Goal: Information Seeking & Learning: Learn about a topic

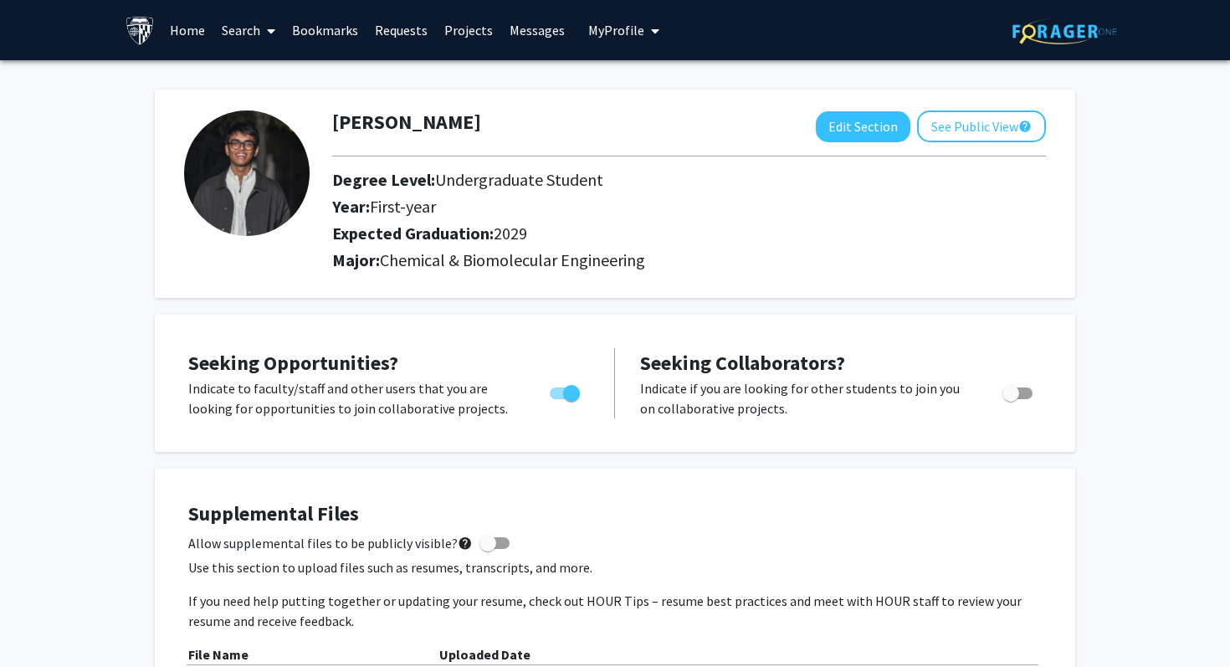
click at [196, 38] on link "Home" at bounding box center [187, 30] width 52 height 59
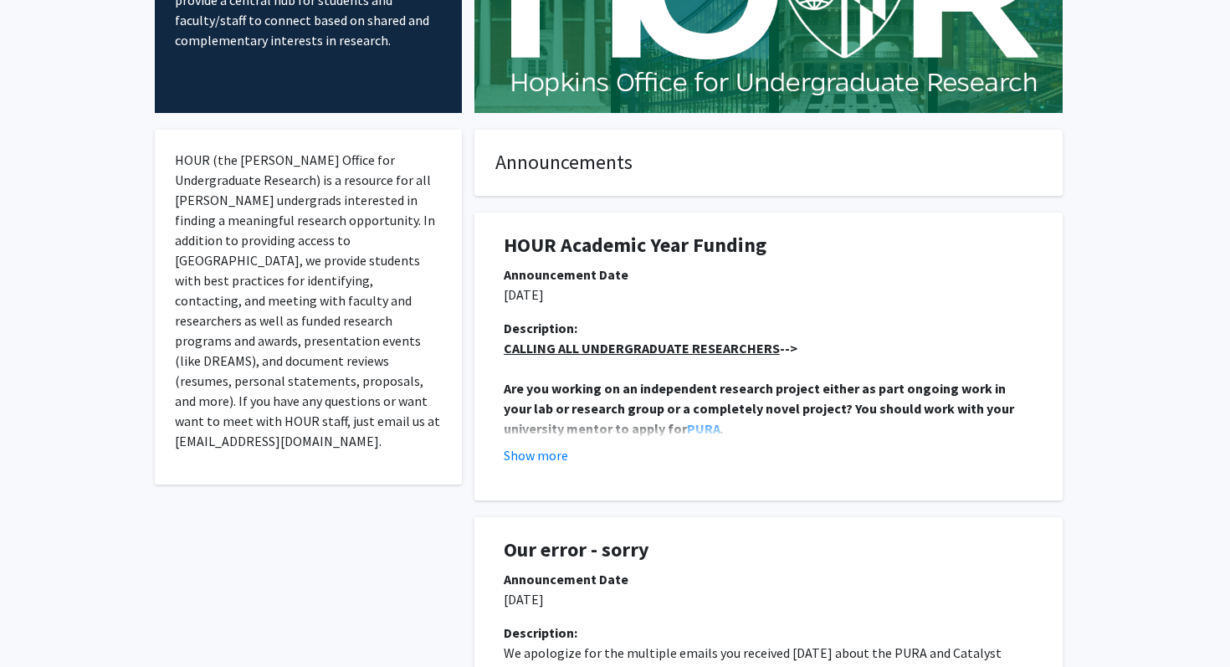
scroll to position [211, 0]
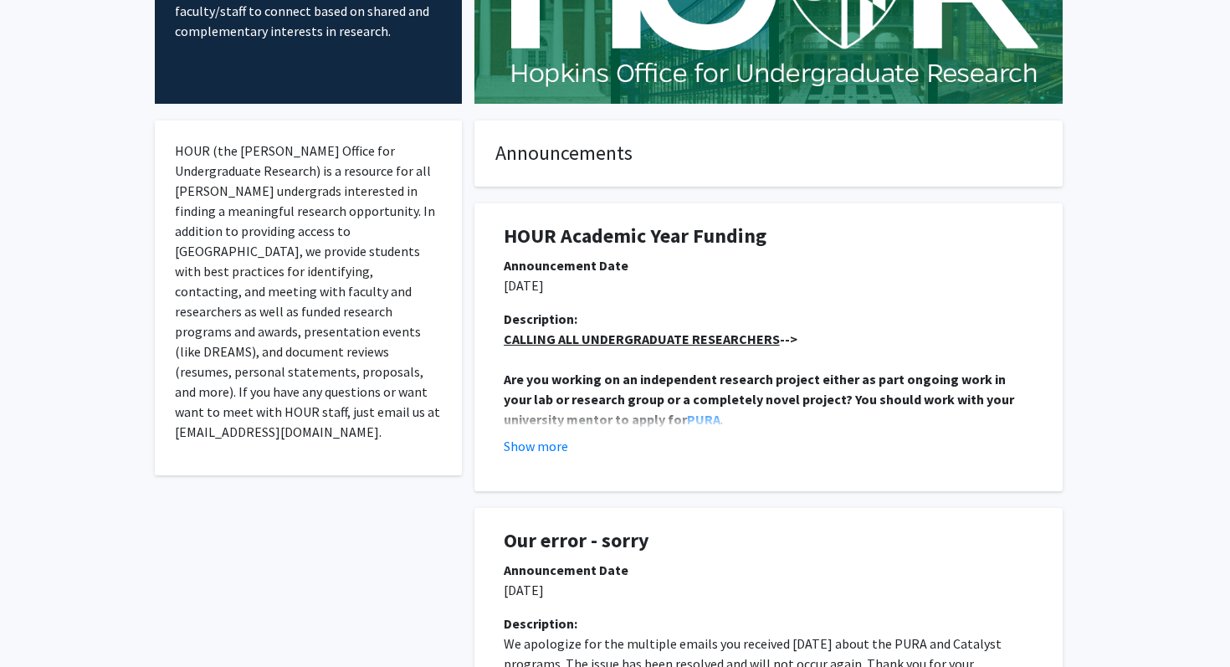
click at [548, 458] on div "Description: CALLING ALL UNDERGRADUATE RESEARCHERS --> Are you working on an in…" at bounding box center [768, 389] width 555 height 161
click at [548, 453] on button "Show more" at bounding box center [536, 446] width 64 height 20
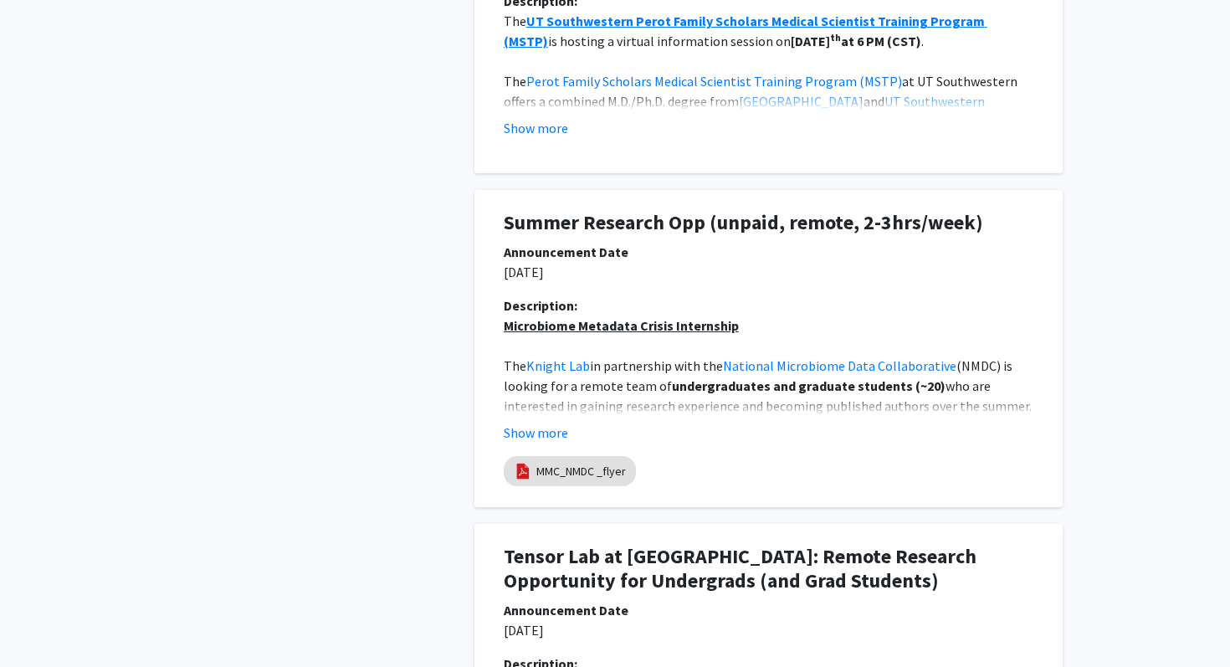
scroll to position [1739, 0]
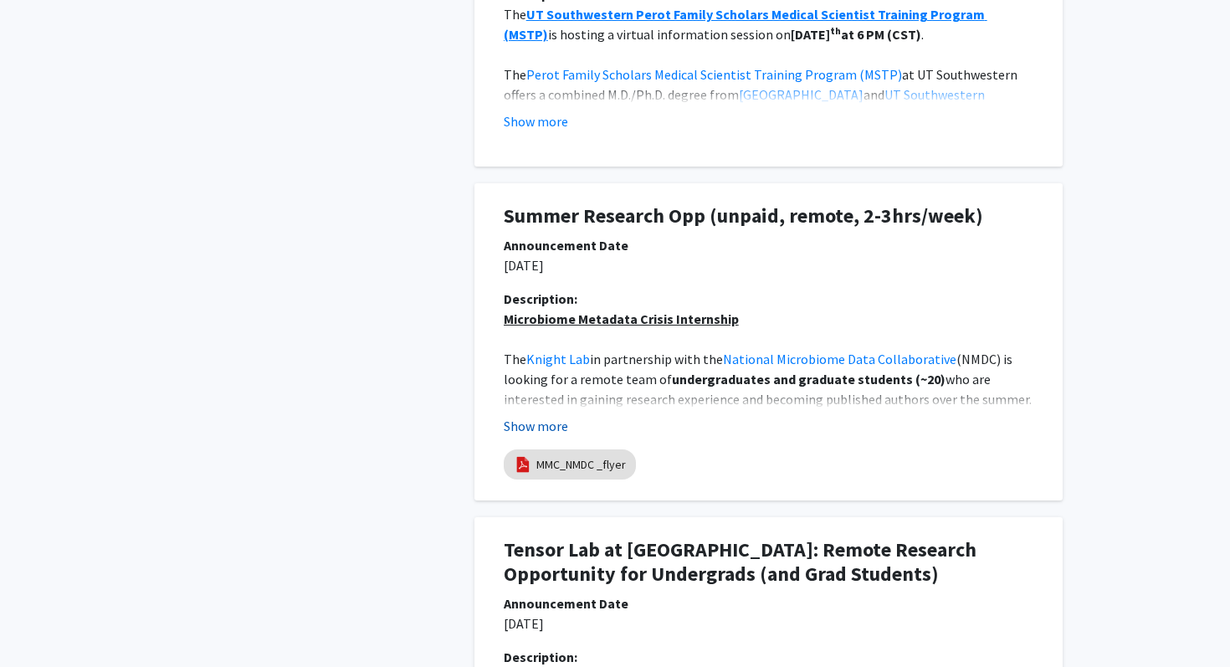
click at [536, 424] on button "Show more" at bounding box center [536, 426] width 64 height 20
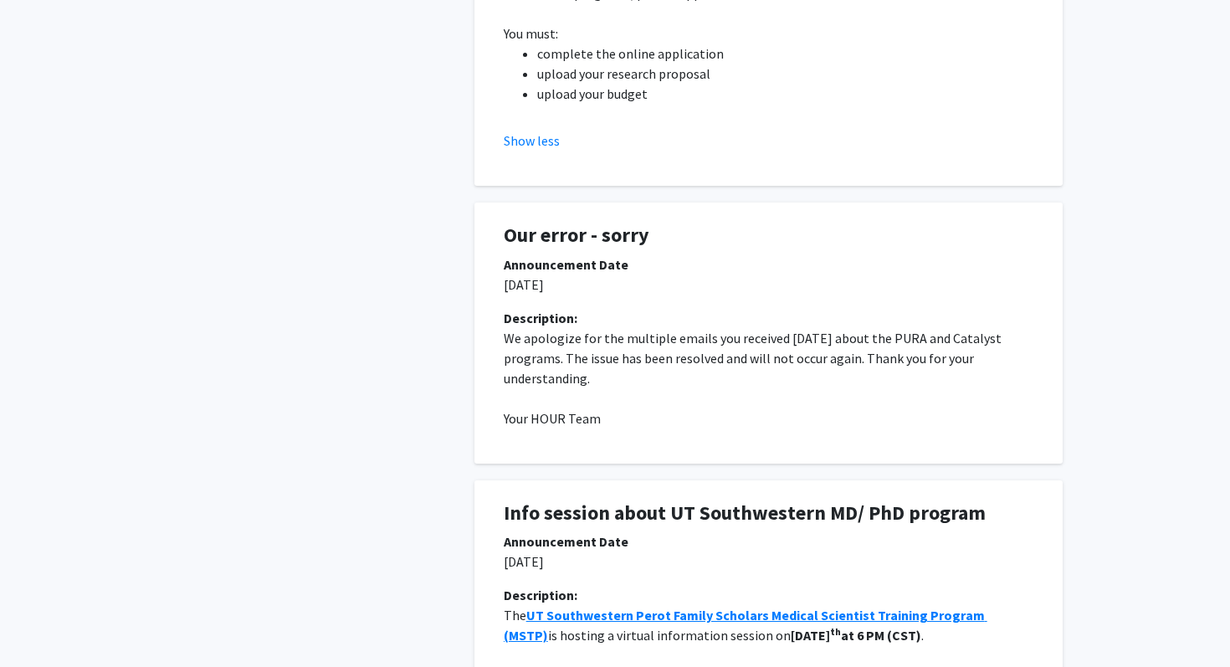
scroll to position [0, 0]
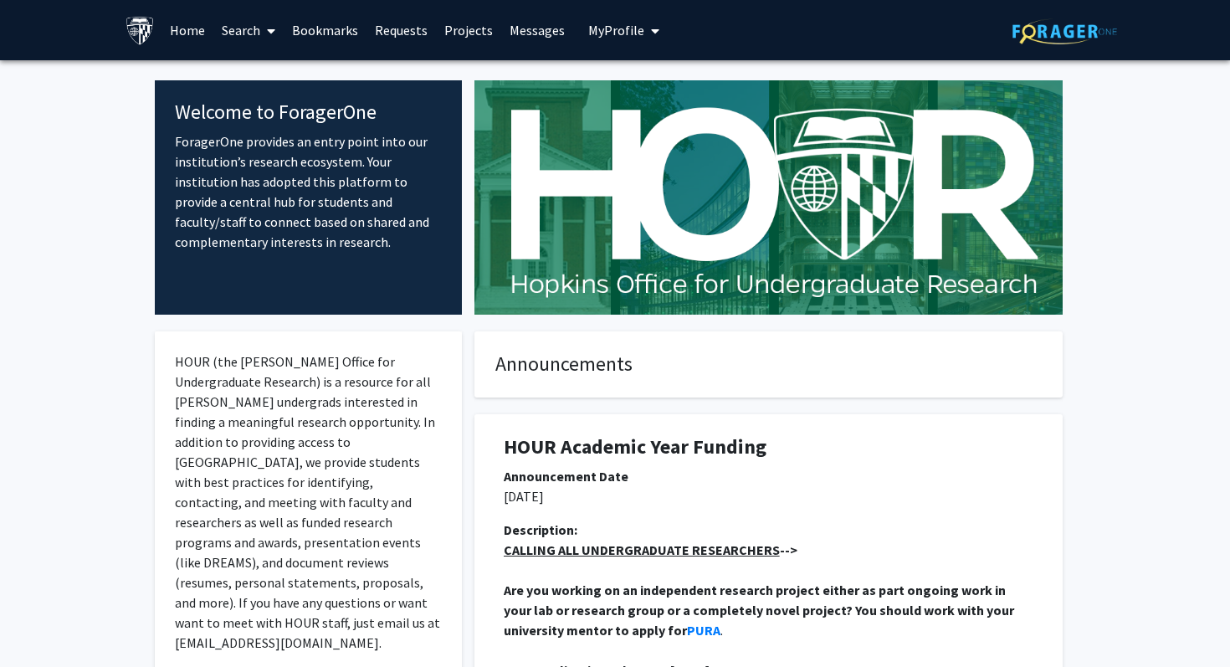
click at [238, 30] on link "Search" at bounding box center [248, 30] width 70 height 59
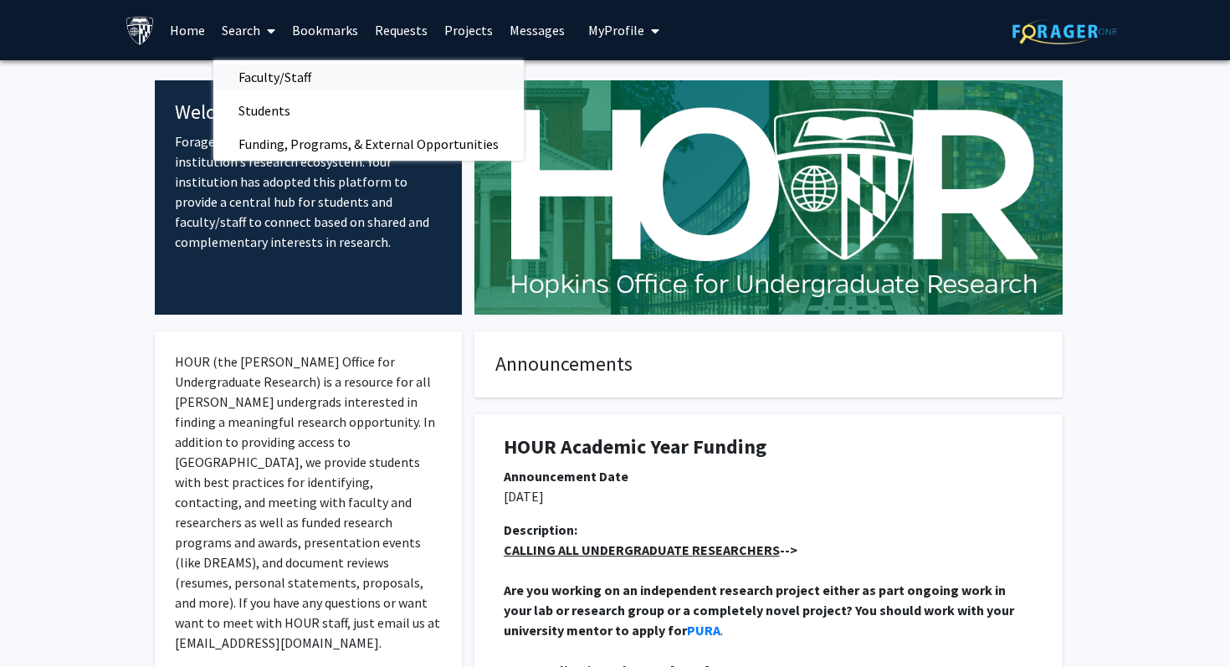
click at [266, 65] on span "Faculty/Staff" at bounding box center [274, 76] width 123 height 33
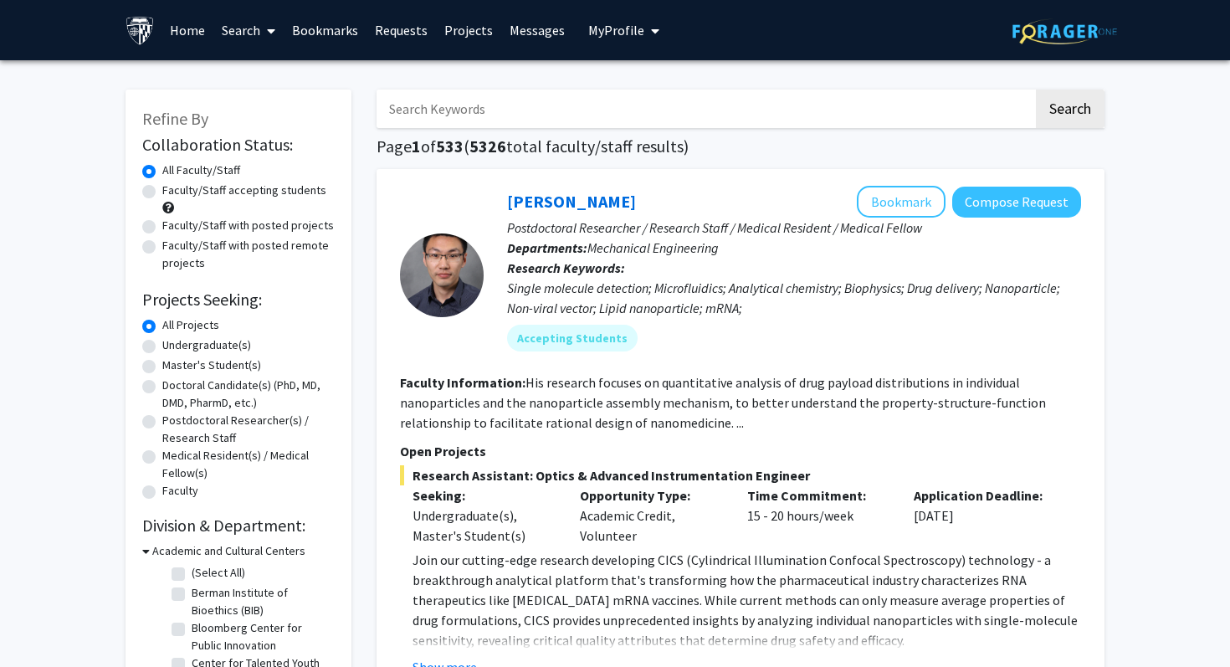
click at [628, 94] on input "Search Keywords" at bounding box center [704, 109] width 657 height 38
click at [1036, 90] on button "Search" at bounding box center [1070, 109] width 69 height 38
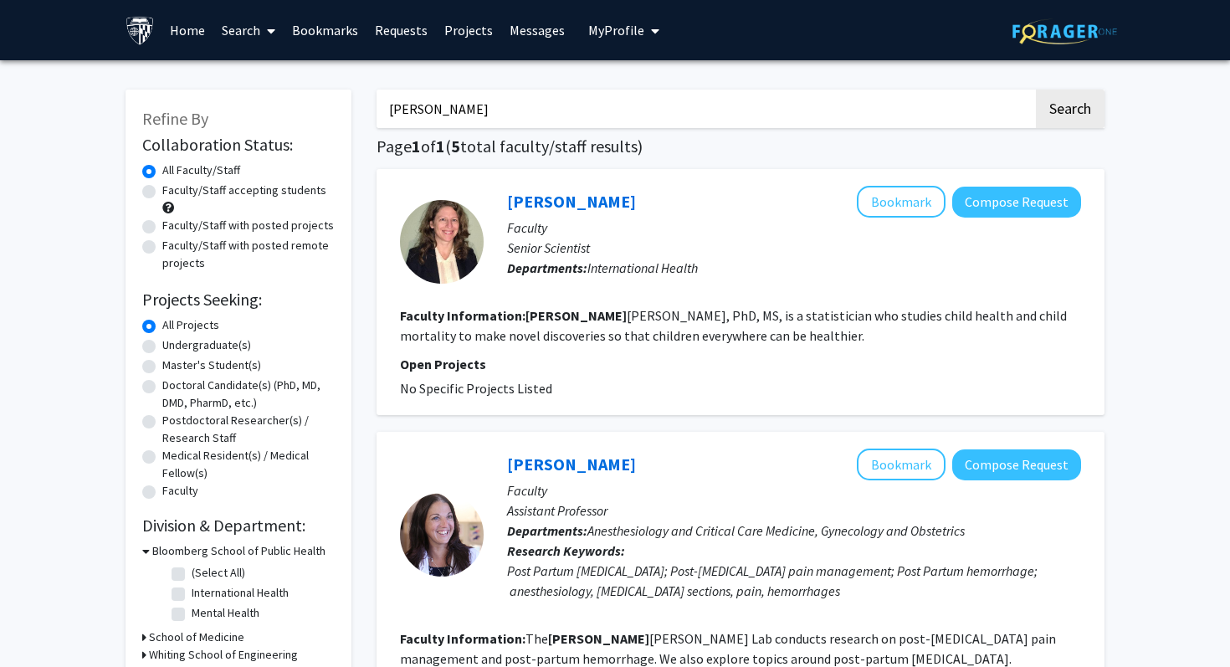
click at [596, 116] on input "[PERSON_NAME]" at bounding box center [704, 109] width 657 height 38
type input "[PERSON_NAME]"
click at [1036, 90] on button "Search" at bounding box center [1070, 109] width 69 height 38
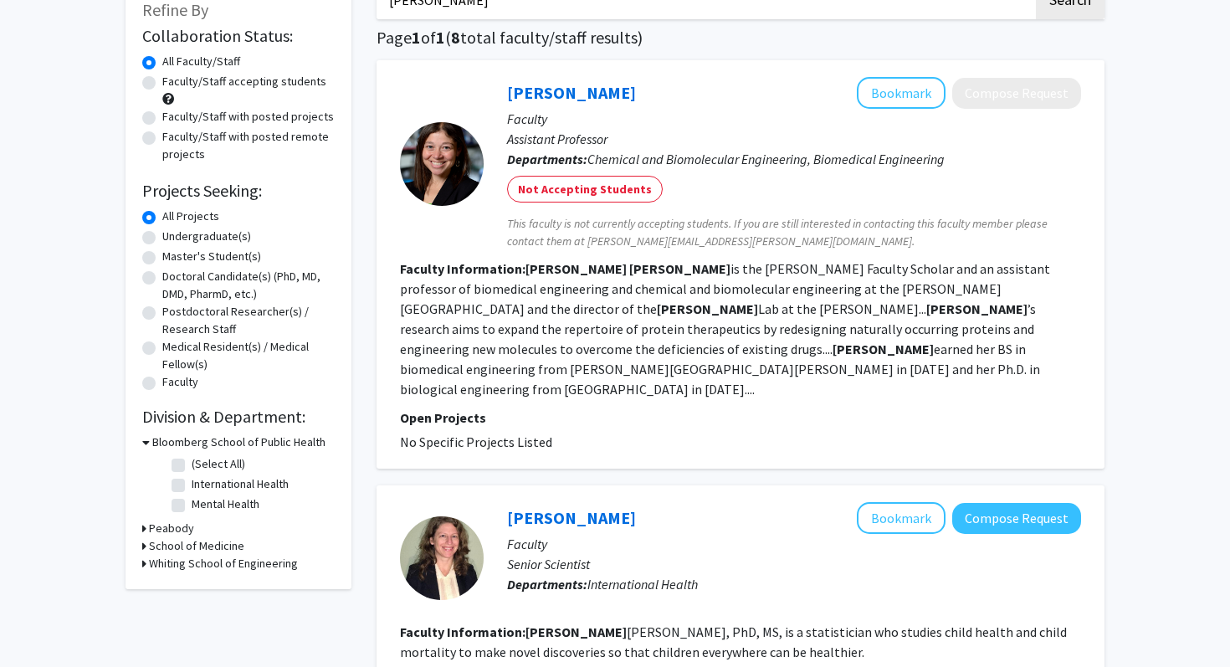
scroll to position [113, 0]
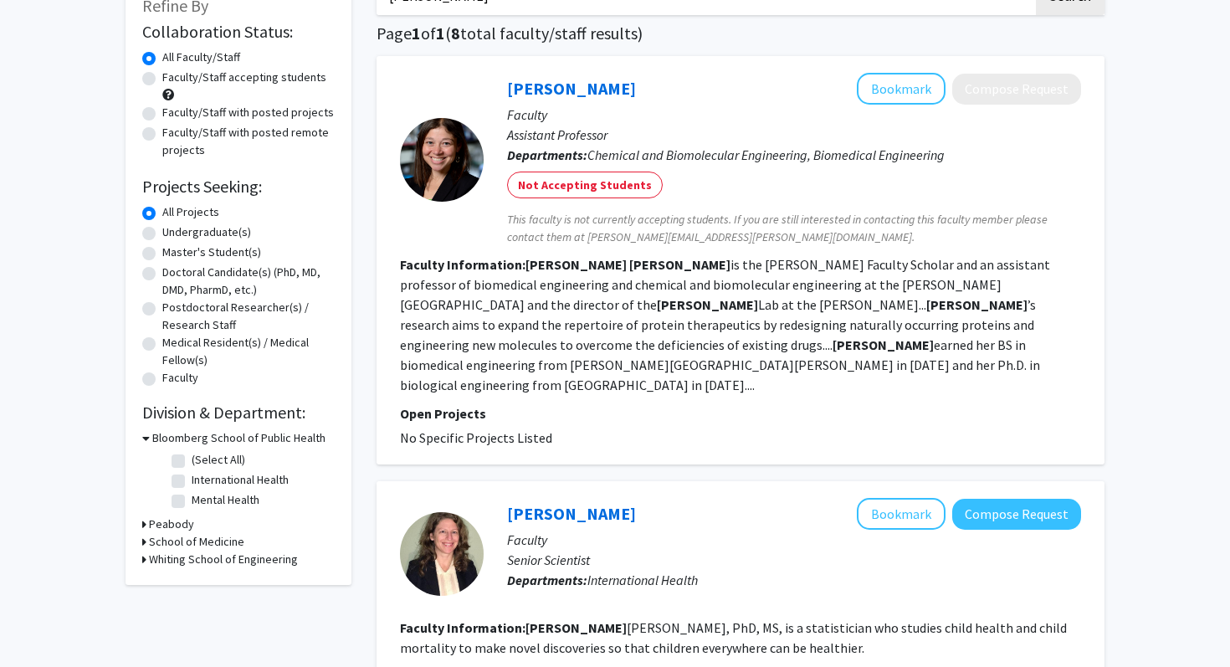
click at [501, 333] on section "Faculty Information: [PERSON_NAME] is the [PERSON_NAME] Faculty Scholar and an …" at bounding box center [740, 324] width 681 height 141
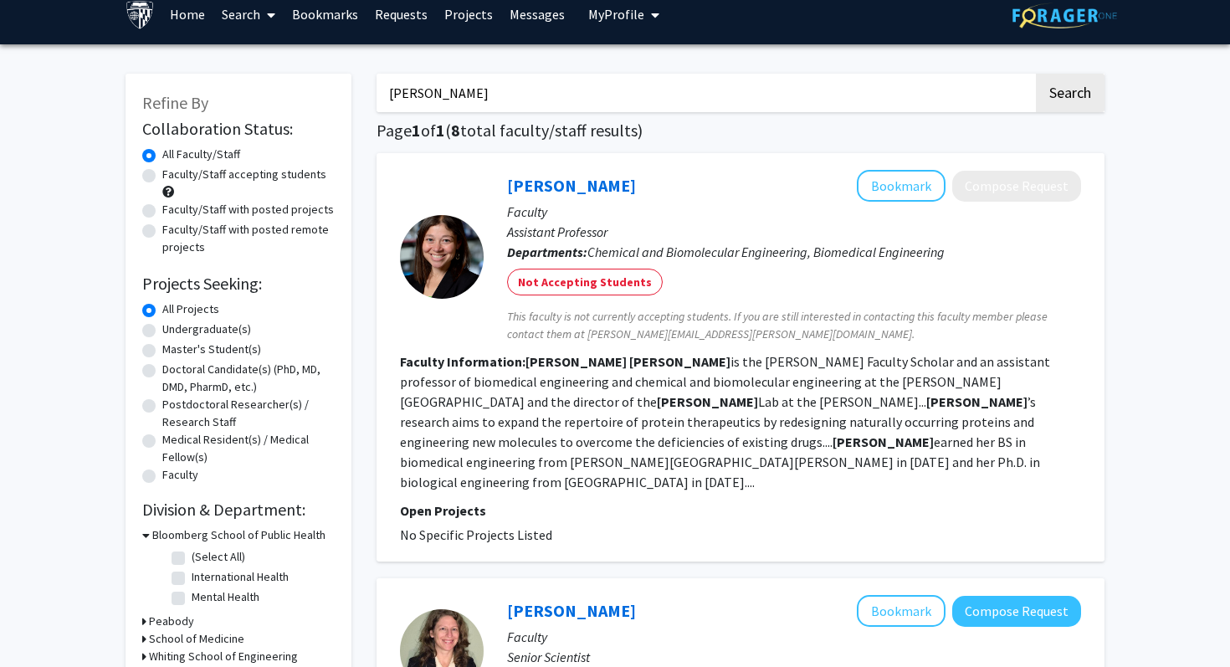
scroll to position [18, 0]
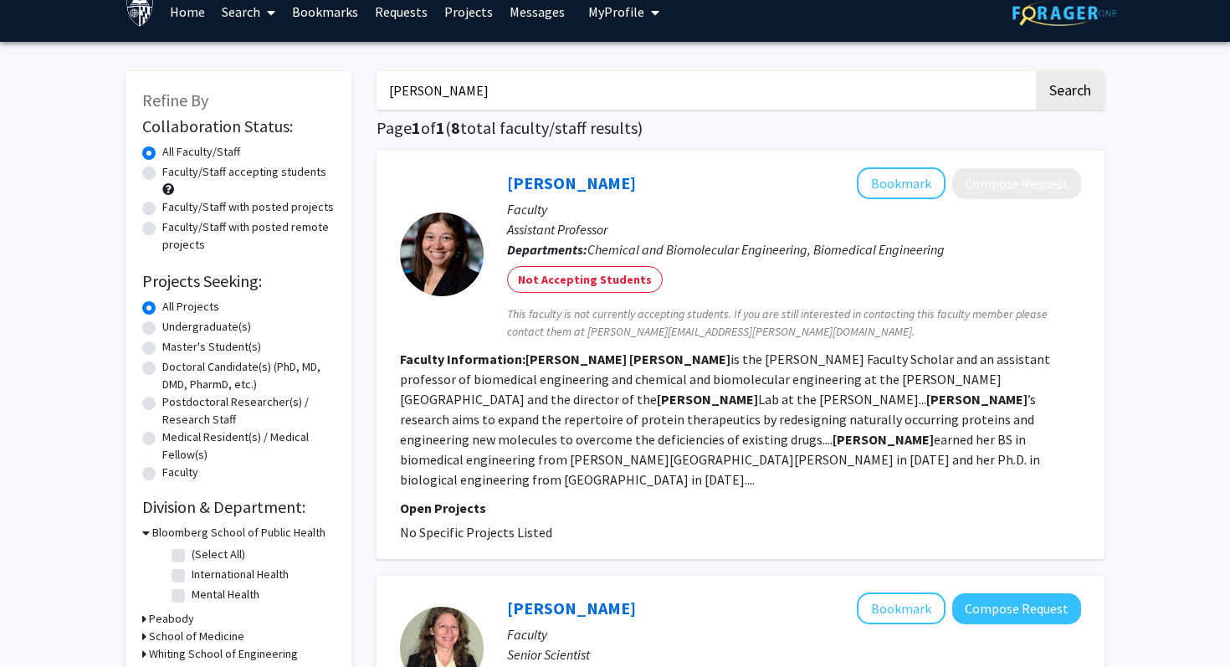
click at [463, 237] on div at bounding box center [442, 254] width 84 height 84
click at [573, 279] on mat-chip "Not Accepting Students" at bounding box center [585, 279] width 156 height 27
click at [555, 183] on link "[PERSON_NAME]" at bounding box center [571, 182] width 129 height 21
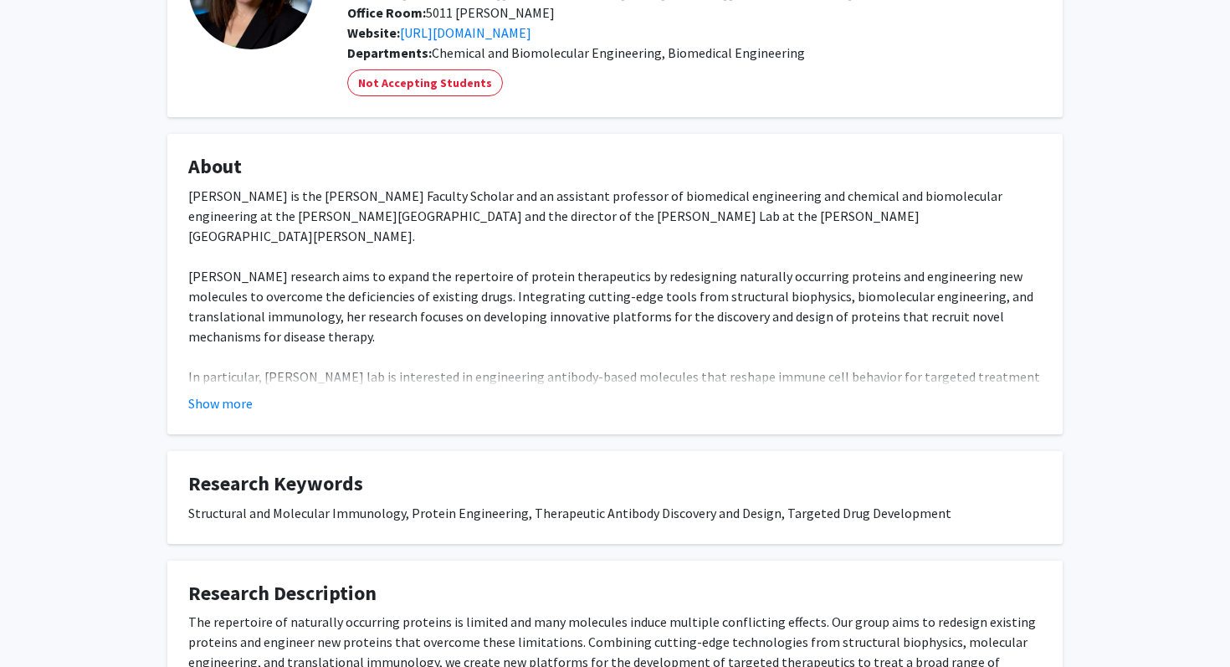
scroll to position [171, 0]
click at [198, 400] on button "Show more" at bounding box center [220, 402] width 64 height 20
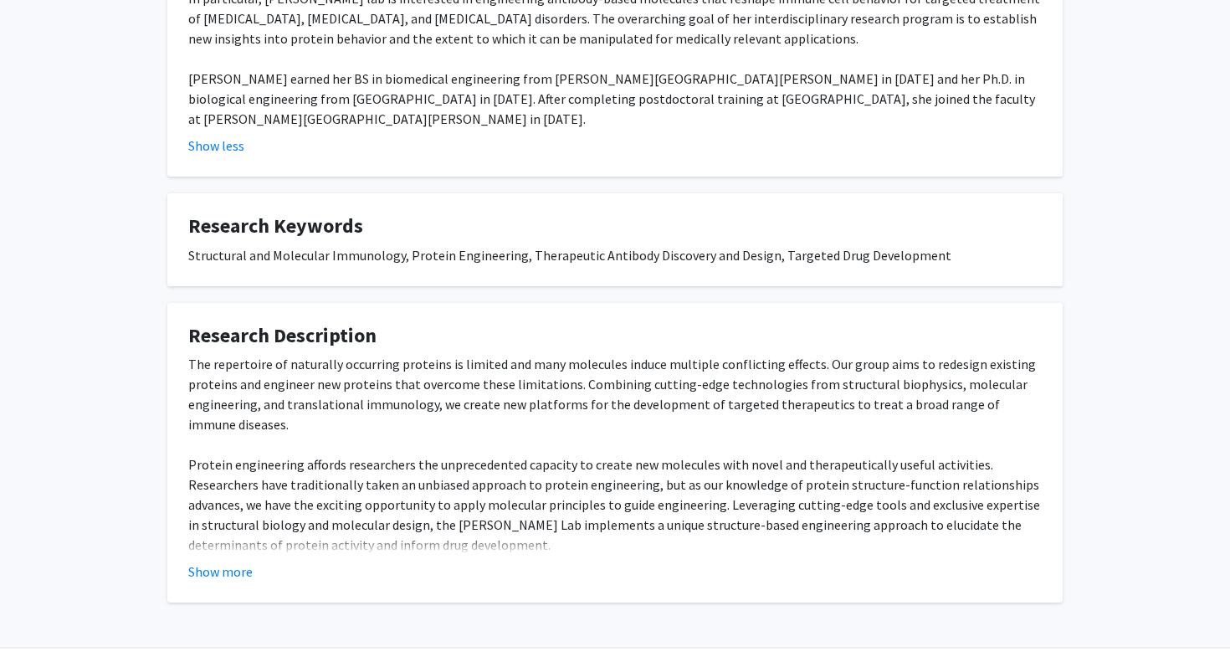
scroll to position [0, 0]
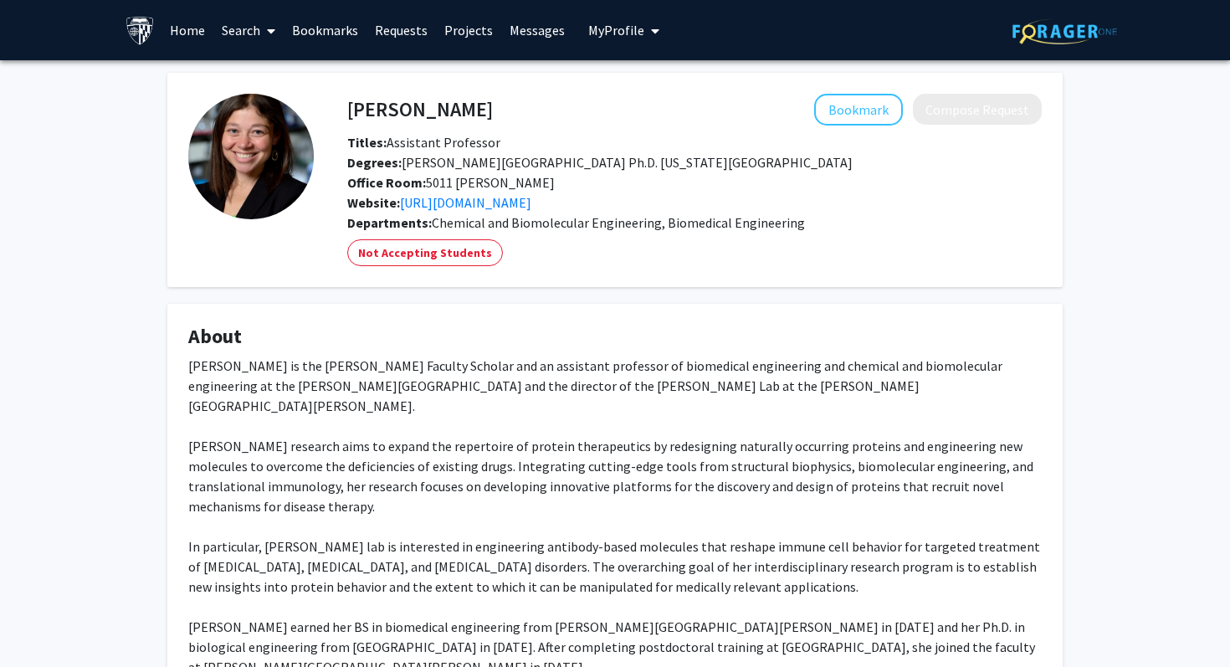
click at [247, 32] on link "Search" at bounding box center [248, 30] width 70 height 59
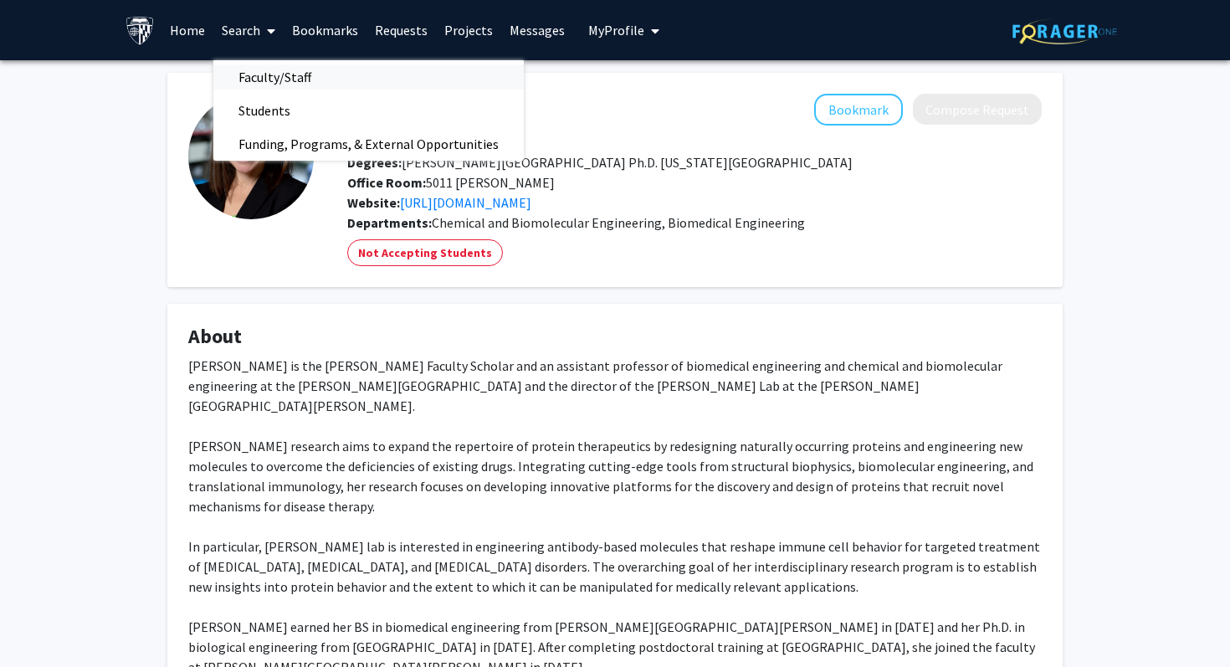
click at [267, 64] on span "Faculty/Staff" at bounding box center [274, 76] width 123 height 33
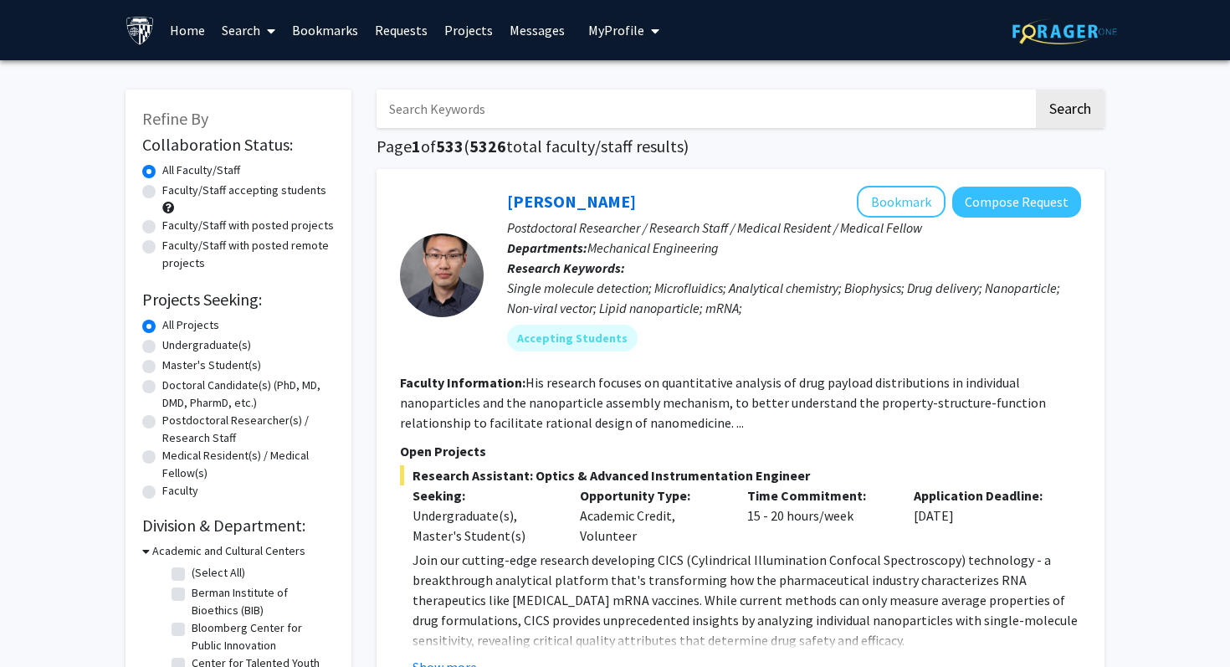
click at [498, 110] on input "Search Keywords" at bounding box center [704, 109] width 657 height 38
type input "[PERSON_NAME]"
click at [1036, 90] on button "Search" at bounding box center [1070, 109] width 69 height 38
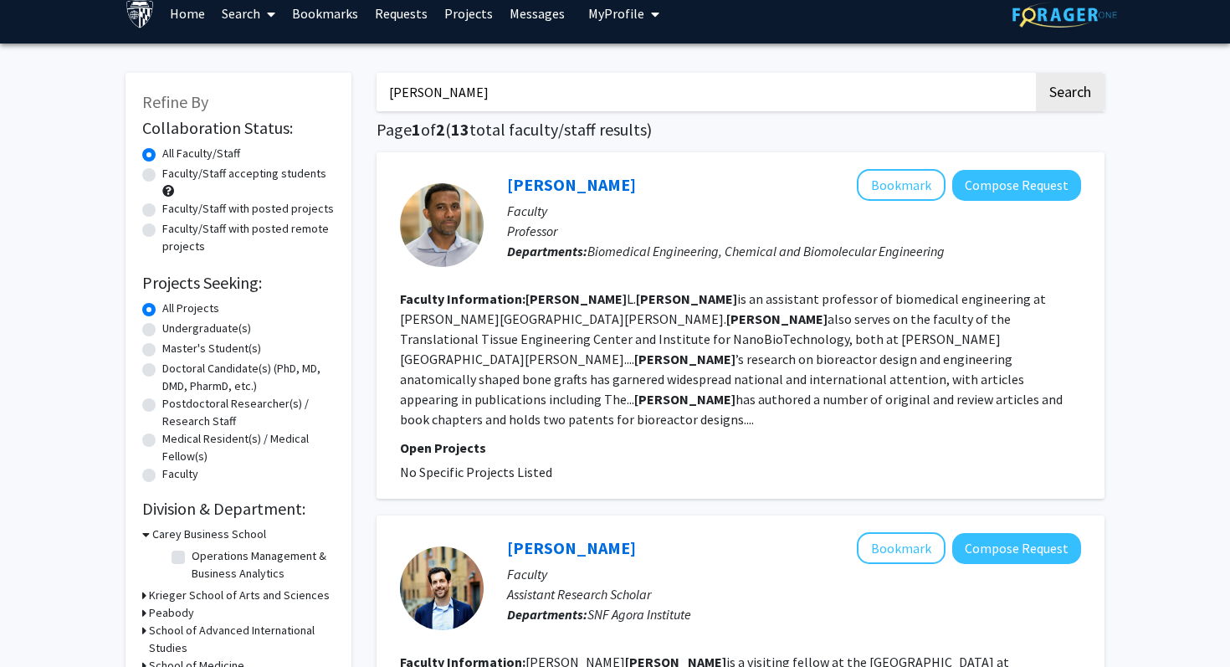
scroll to position [20, 0]
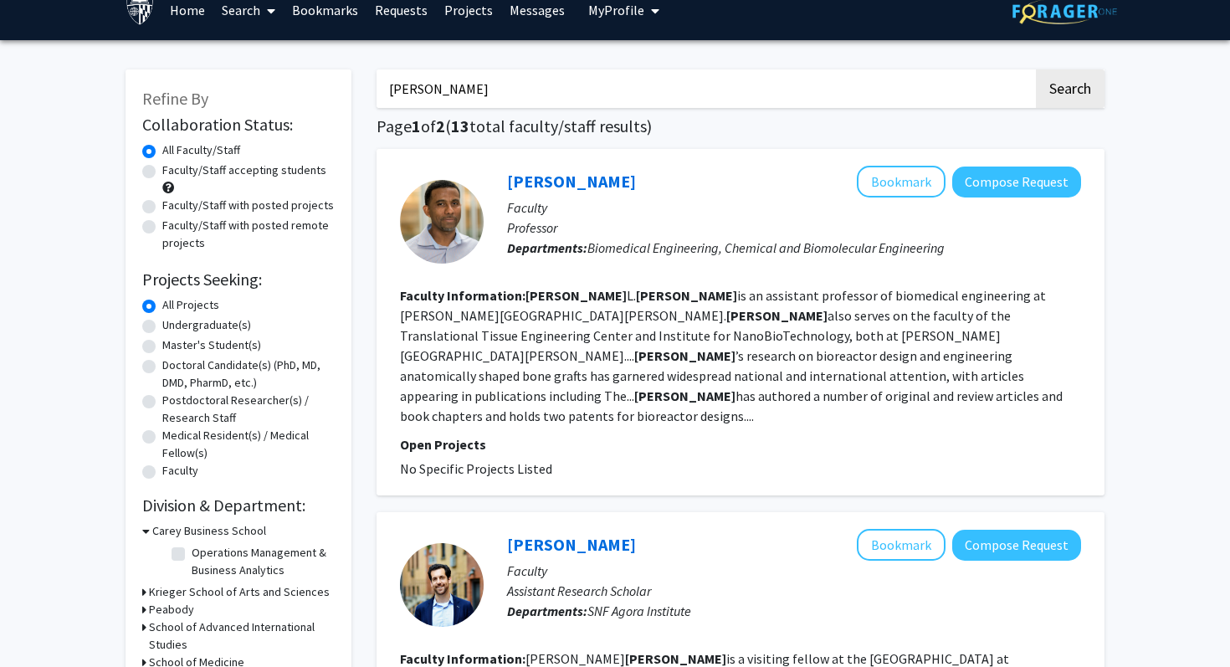
click at [710, 387] on section "Faculty Information: [PERSON_NAME] is an assistant professor of biomedical engi…" at bounding box center [740, 355] width 681 height 141
click at [617, 192] on link "[PERSON_NAME]" at bounding box center [571, 181] width 129 height 21
click at [586, 78] on input "[PERSON_NAME]" at bounding box center [704, 88] width 657 height 38
type input "[PERSON_NAME]"
click at [1036, 69] on button "Search" at bounding box center [1070, 88] width 69 height 38
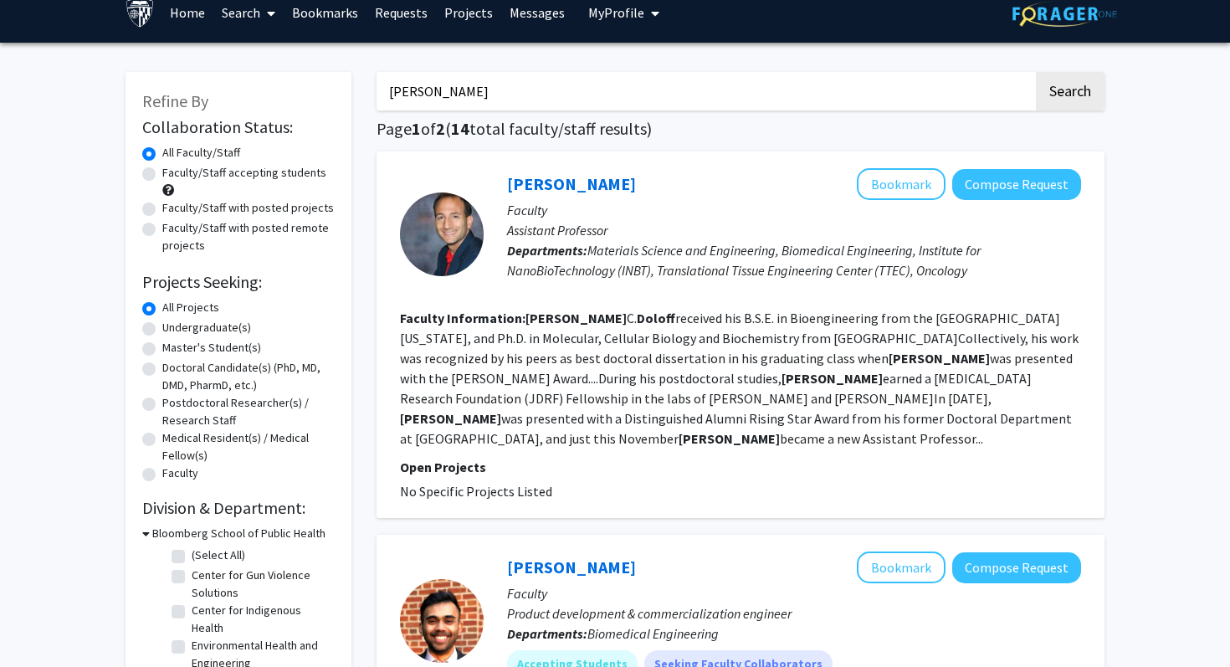
scroll to position [21, 0]
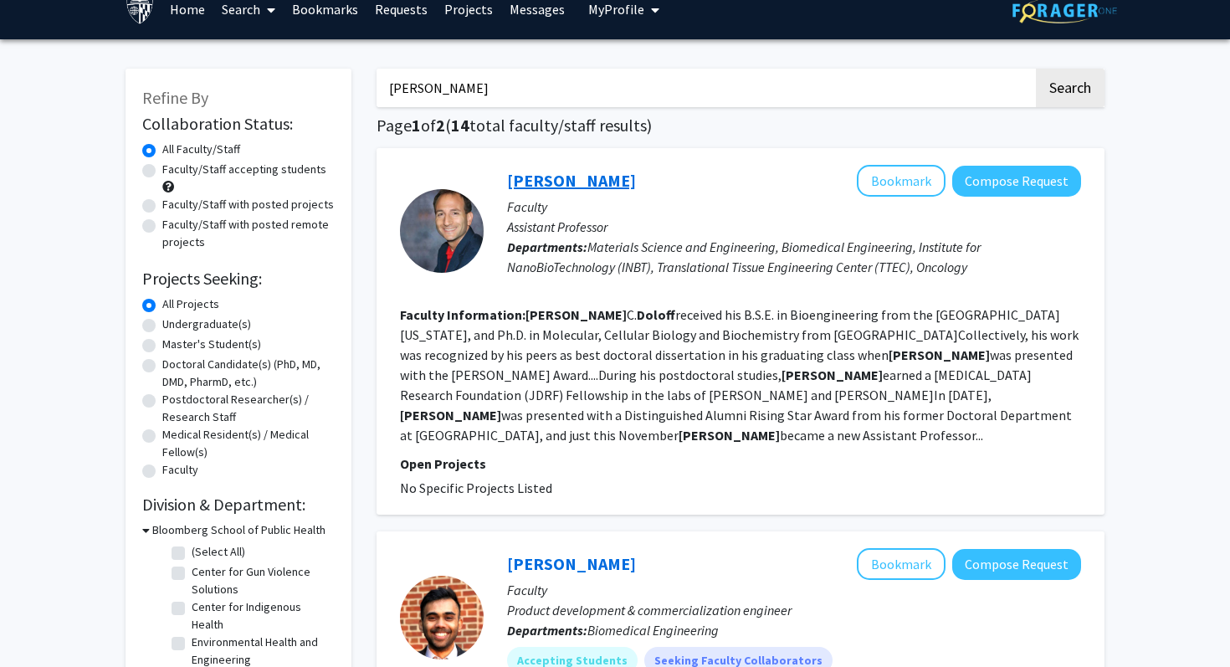
click at [581, 174] on link "[PERSON_NAME]" at bounding box center [571, 180] width 129 height 21
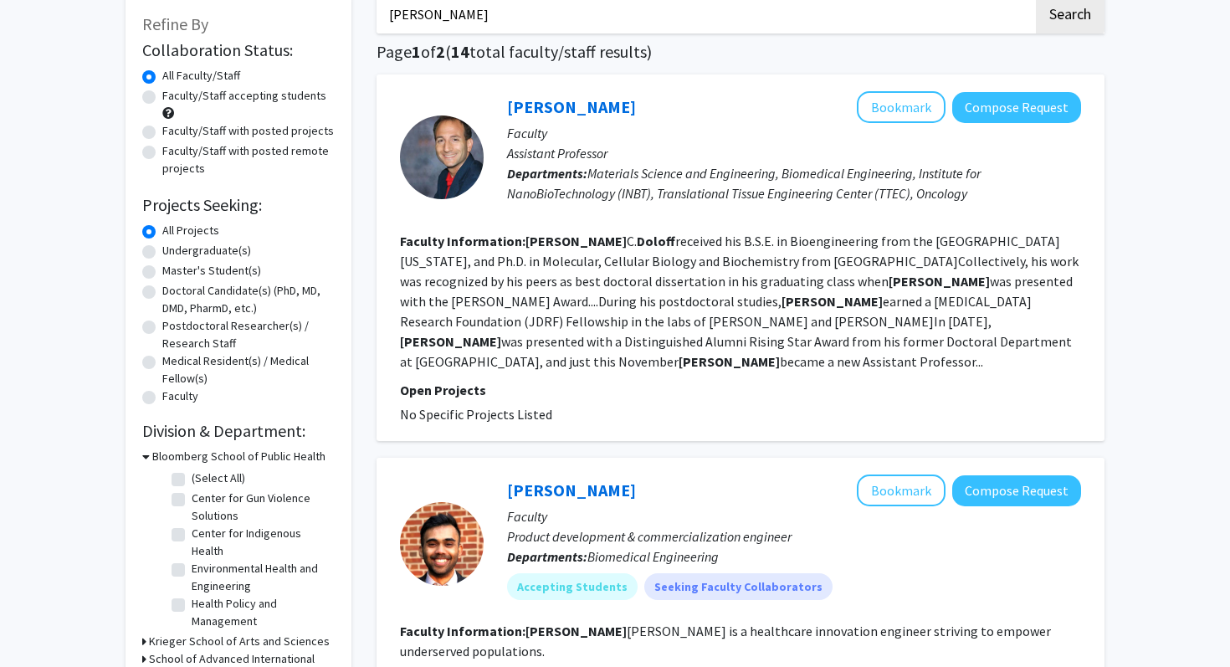
scroll to position [96, 0]
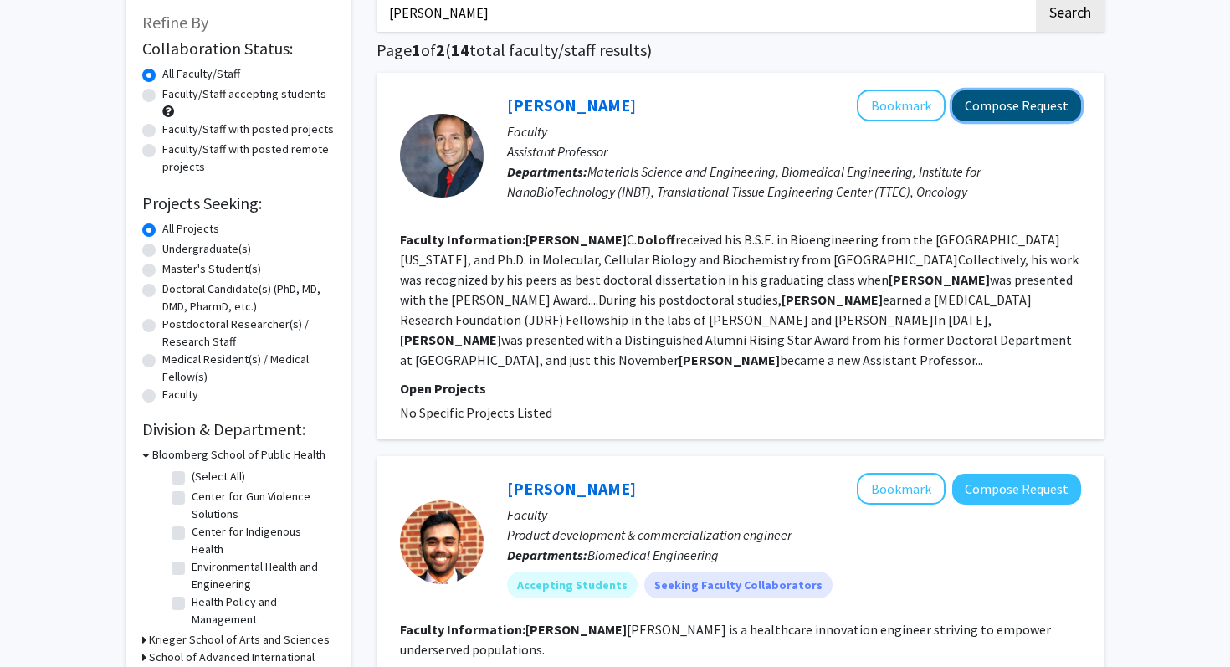
click at [1032, 111] on button "Compose Request" at bounding box center [1016, 105] width 129 height 31
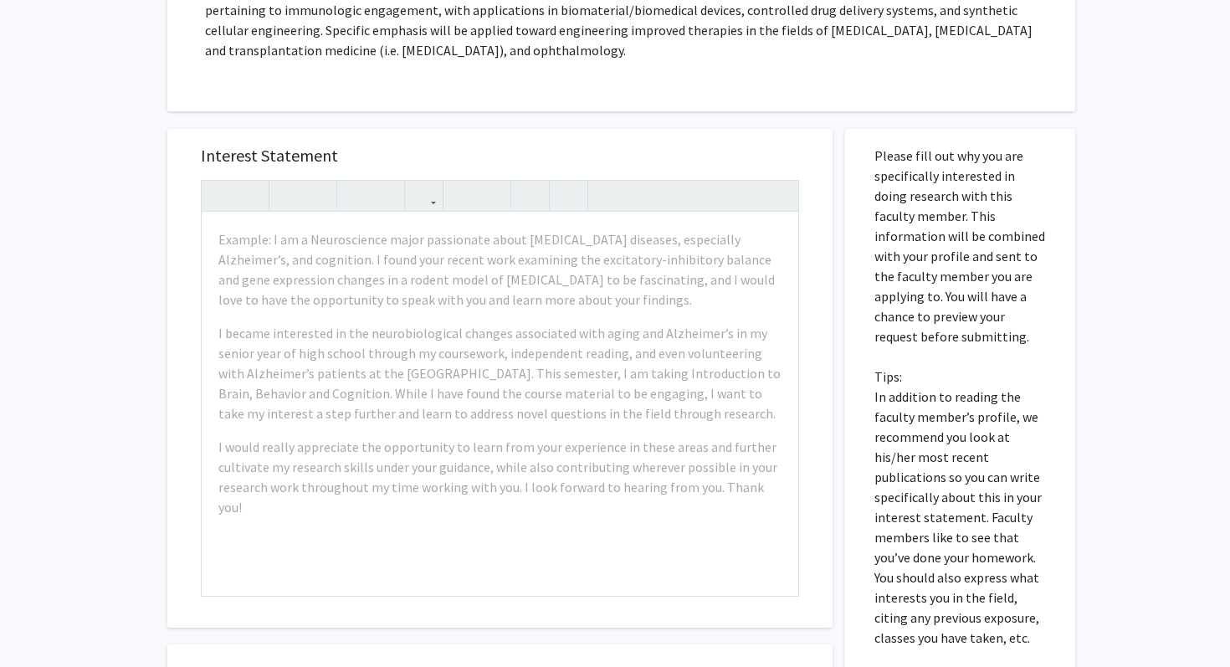
scroll to position [438, 0]
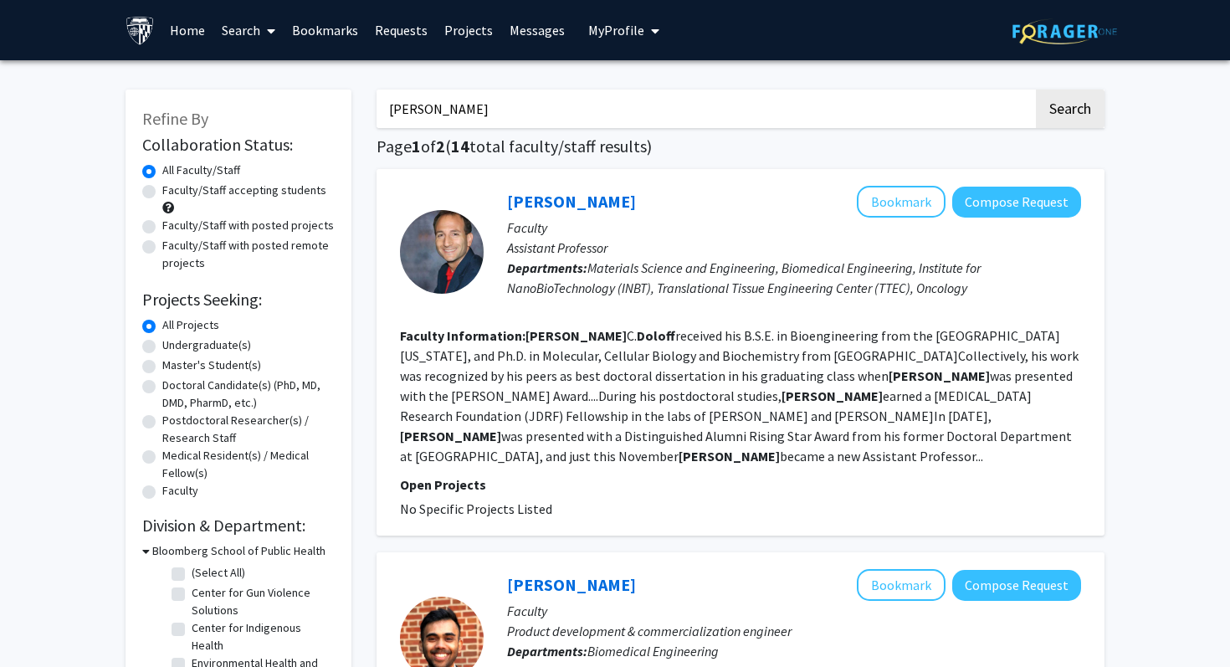
click at [496, 107] on input "[PERSON_NAME]" at bounding box center [704, 109] width 657 height 38
click at [1036, 90] on button "Search" at bounding box center [1070, 109] width 69 height 38
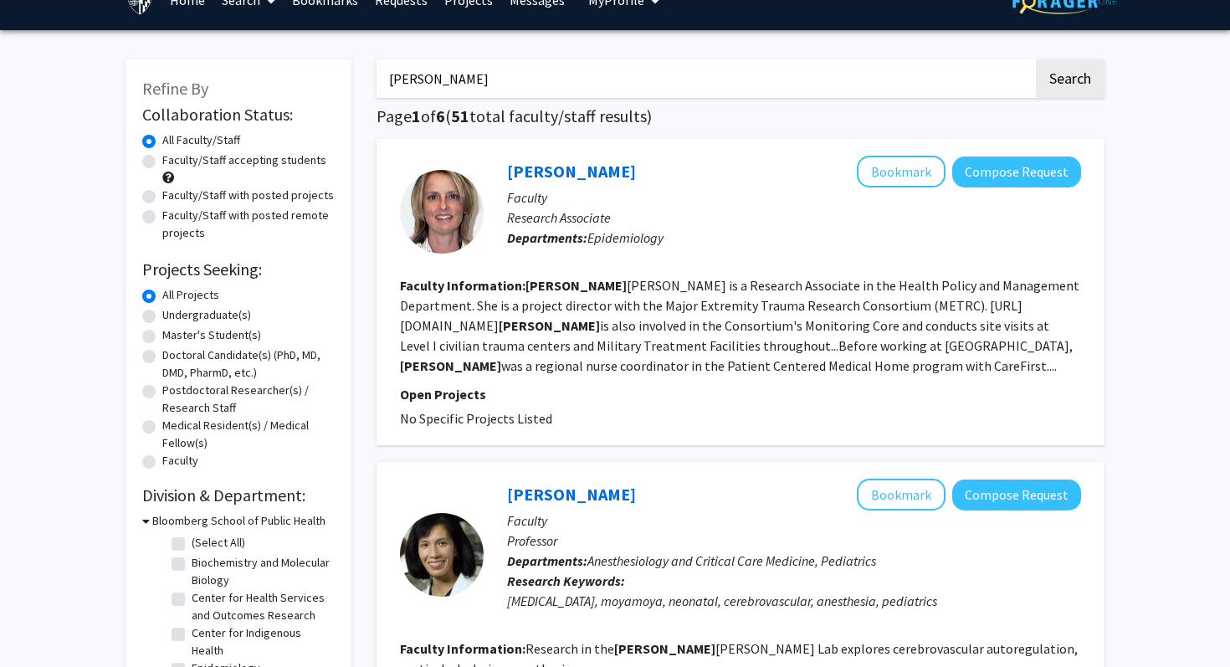
scroll to position [49, 0]
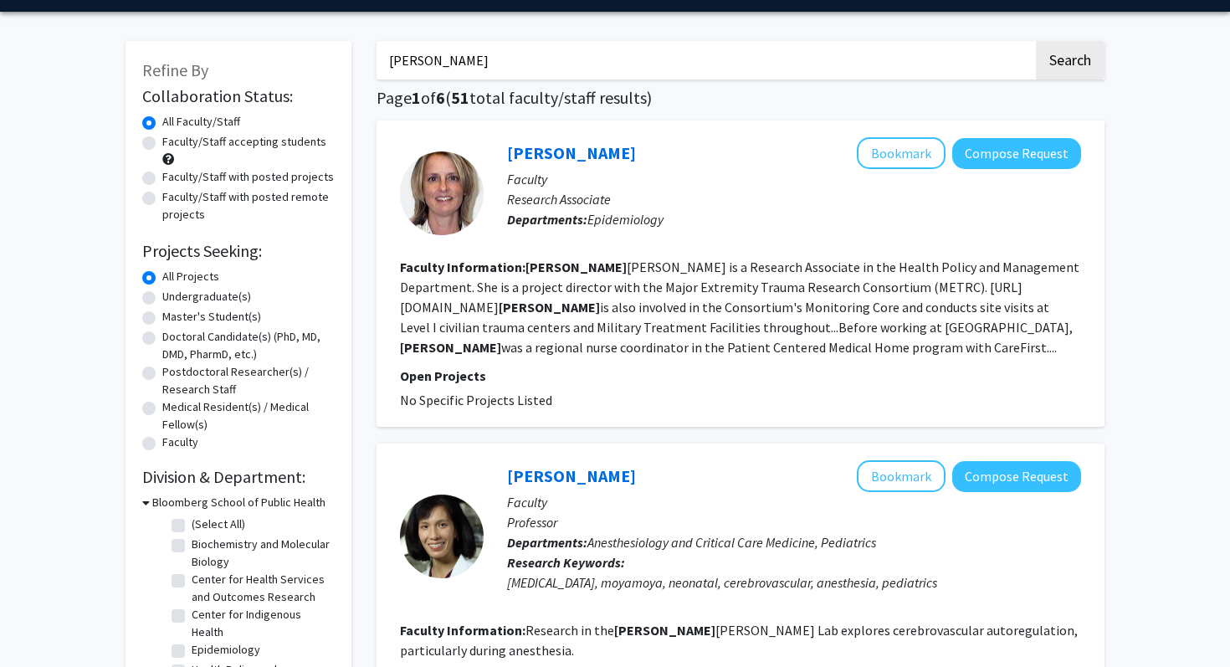
click at [555, 69] on input "[PERSON_NAME]" at bounding box center [704, 60] width 657 height 38
type input "[PERSON_NAME]"
click at [1036, 41] on button "Search" at bounding box center [1070, 60] width 69 height 38
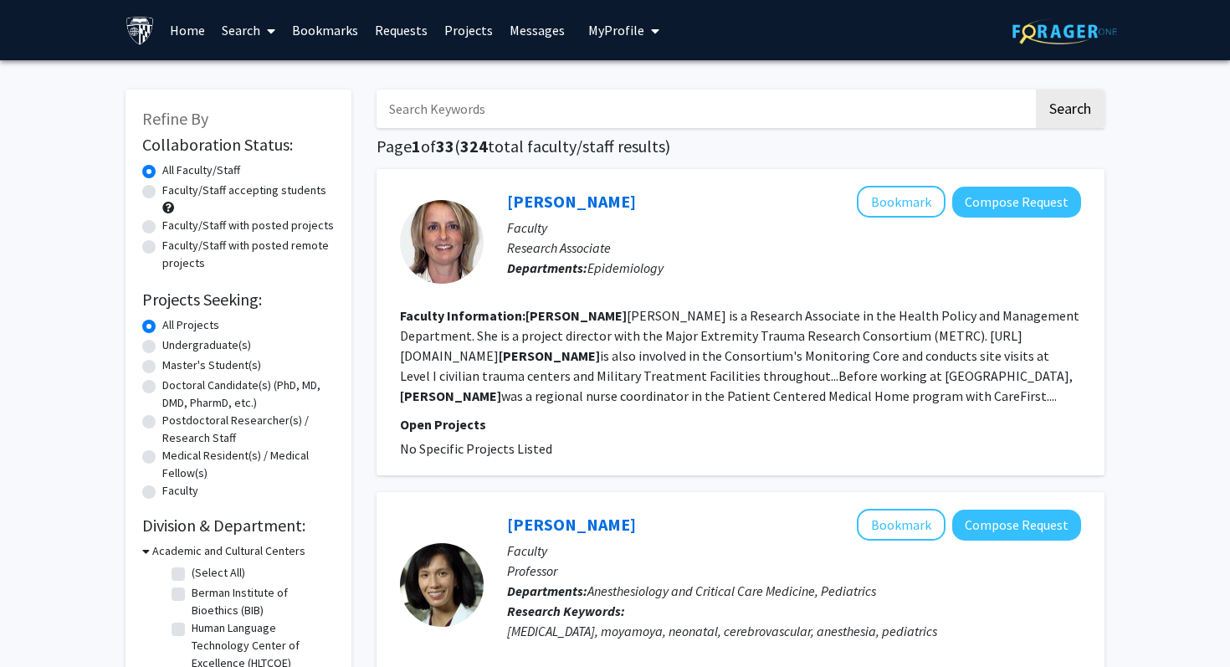
paste input "[PERSON_NAME],"
type input "[PERSON_NAME],"
click at [1036, 90] on button "Search" at bounding box center [1070, 109] width 69 height 38
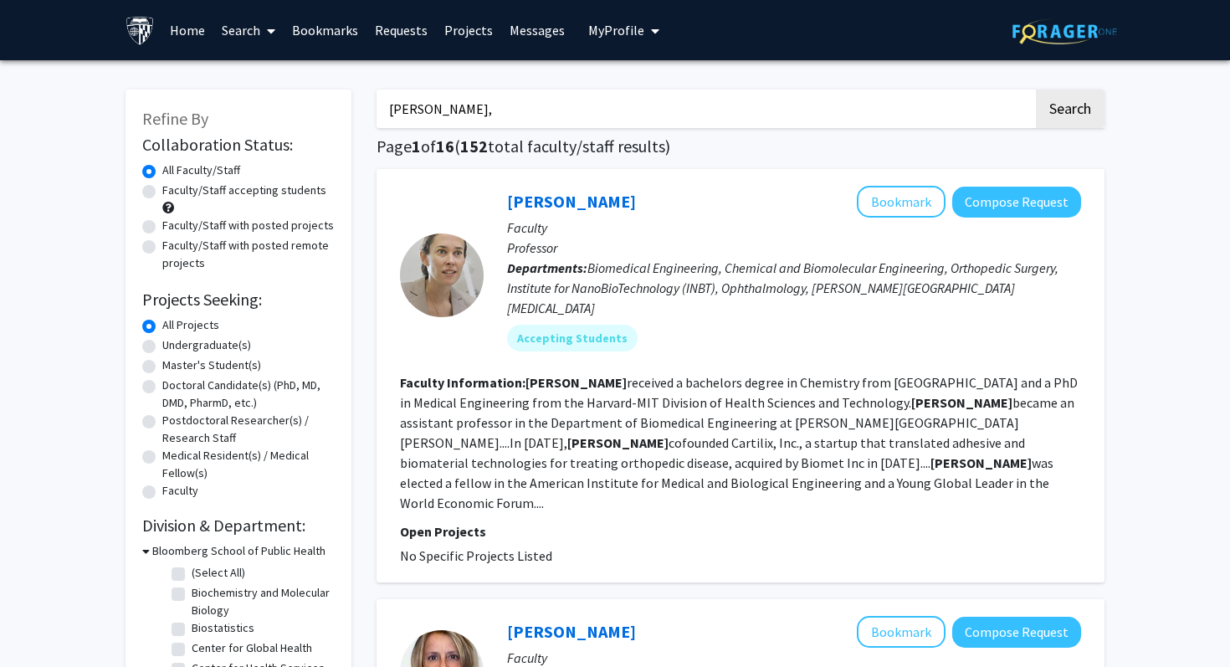
scroll to position [3, 0]
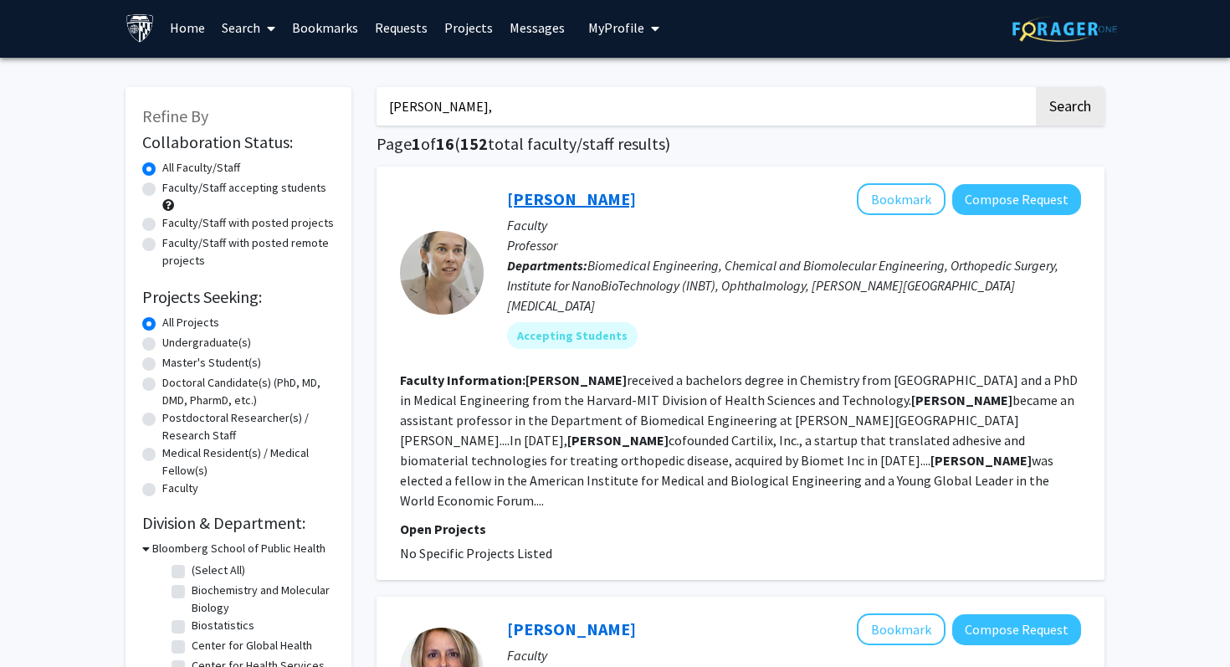
click at [578, 197] on link "[PERSON_NAME]" at bounding box center [571, 198] width 129 height 21
click at [750, 119] on input "[PERSON_NAME]," at bounding box center [704, 106] width 657 height 38
type input "[PERSON_NAME]"
click at [1036, 87] on button "Search" at bounding box center [1070, 106] width 69 height 38
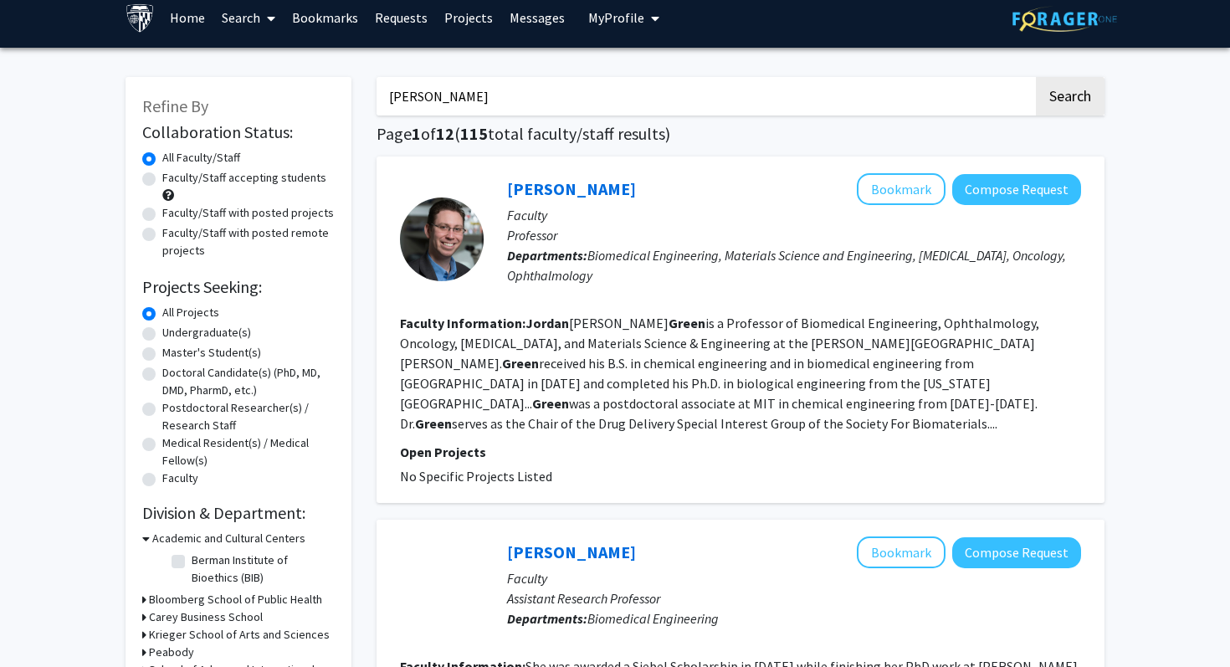
scroll to position [14, 0]
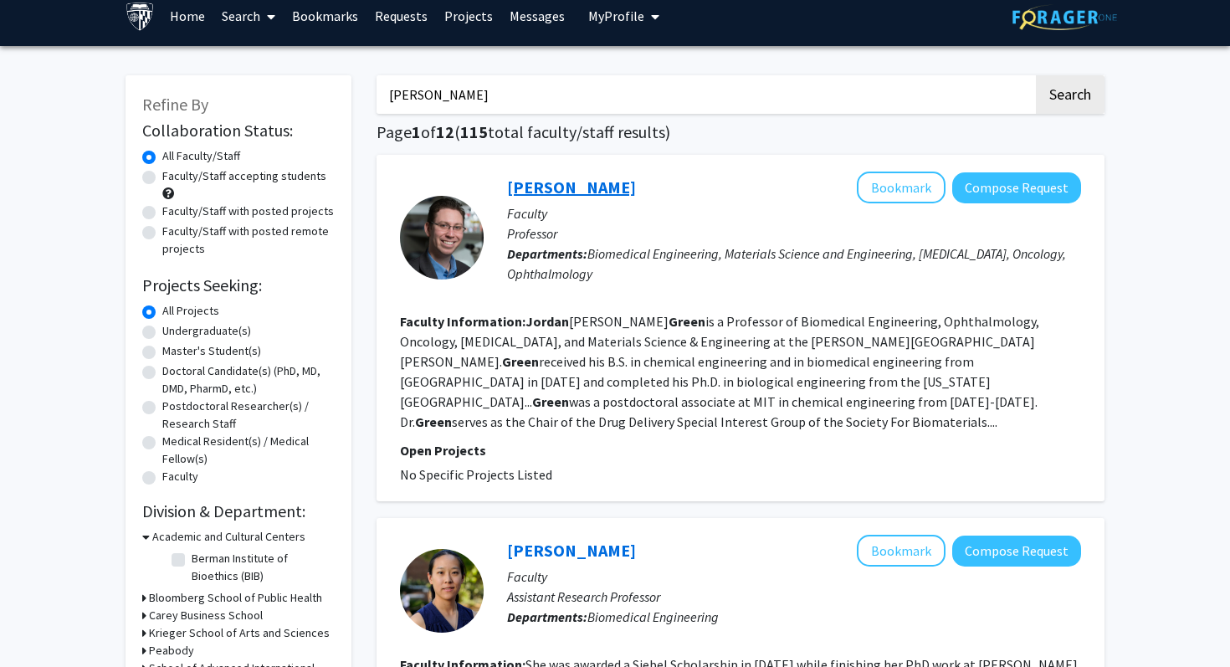
click at [563, 193] on link "[PERSON_NAME]" at bounding box center [571, 187] width 129 height 21
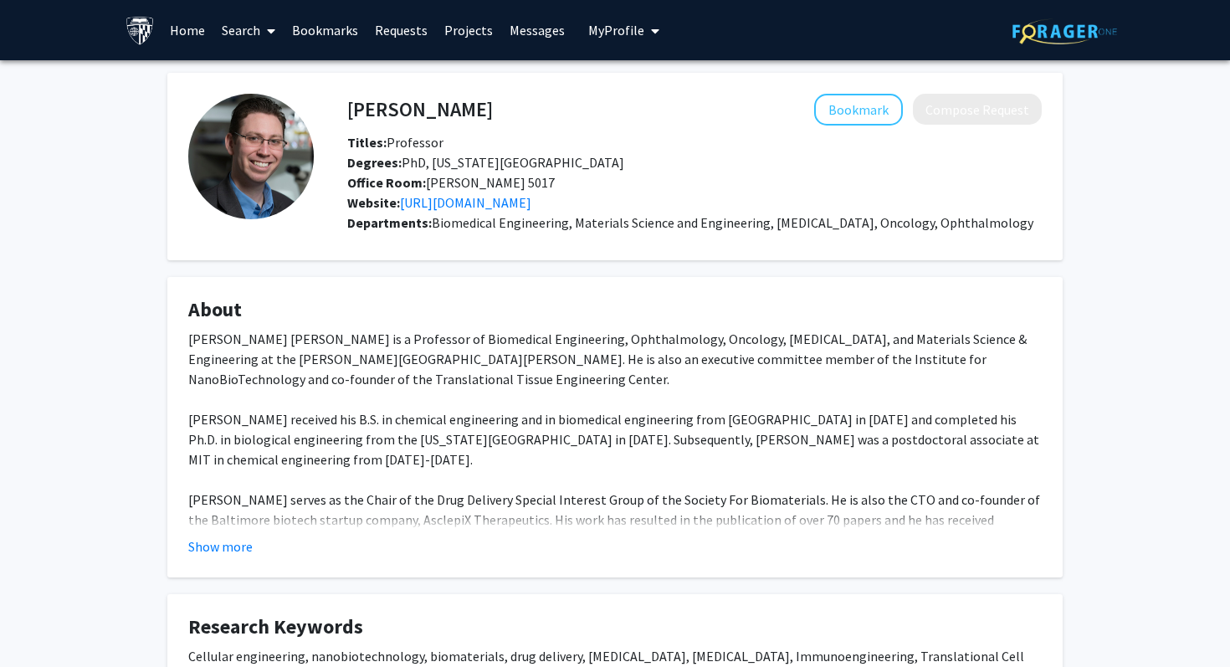
scroll to position [4, 0]
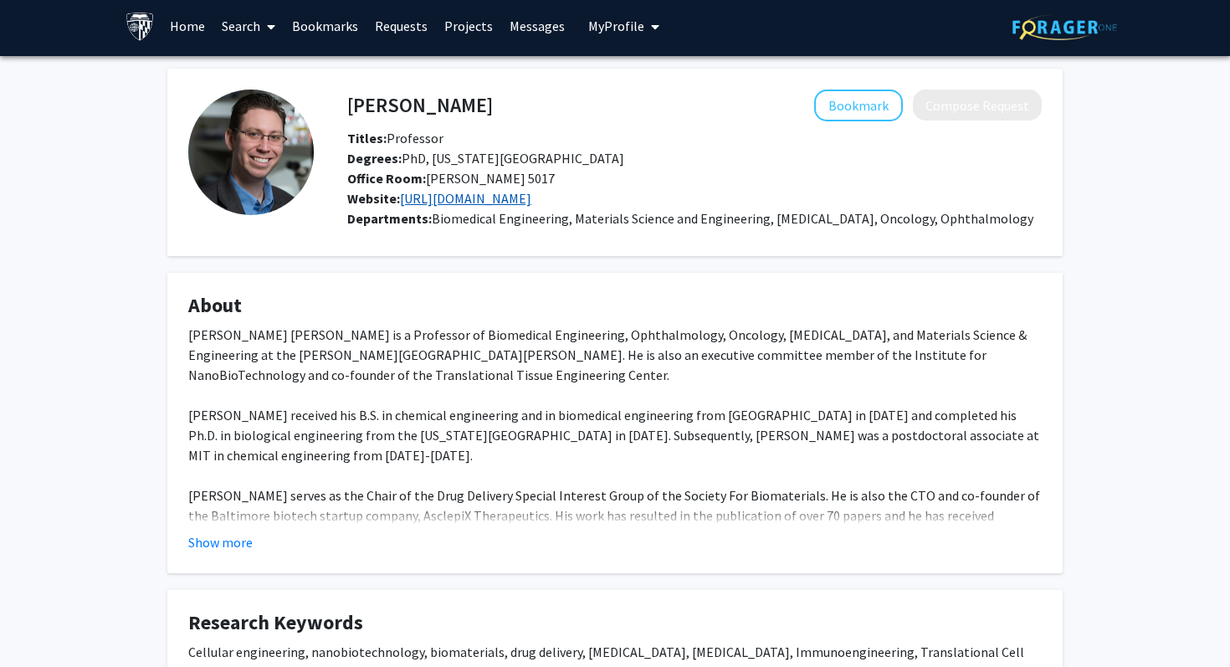
click at [521, 200] on link "[URL][DOMAIN_NAME]" at bounding box center [465, 198] width 131 height 17
click at [531, 190] on link "[URL][DOMAIN_NAME]" at bounding box center [465, 198] width 131 height 17
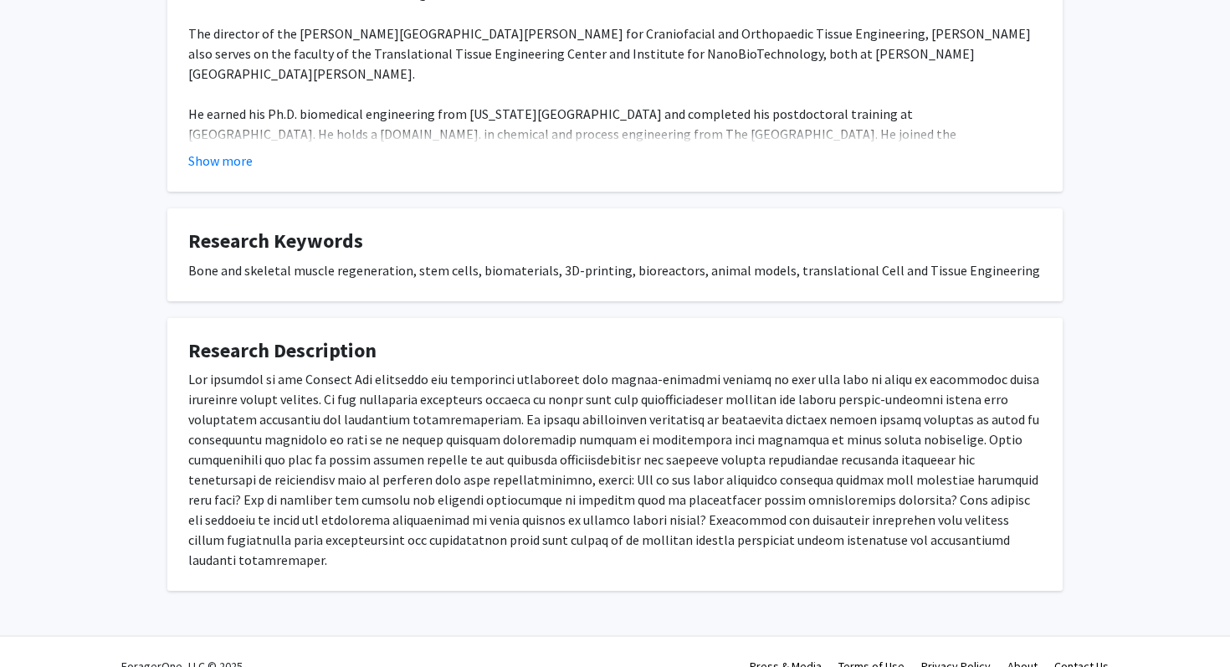
scroll to position [414, 0]
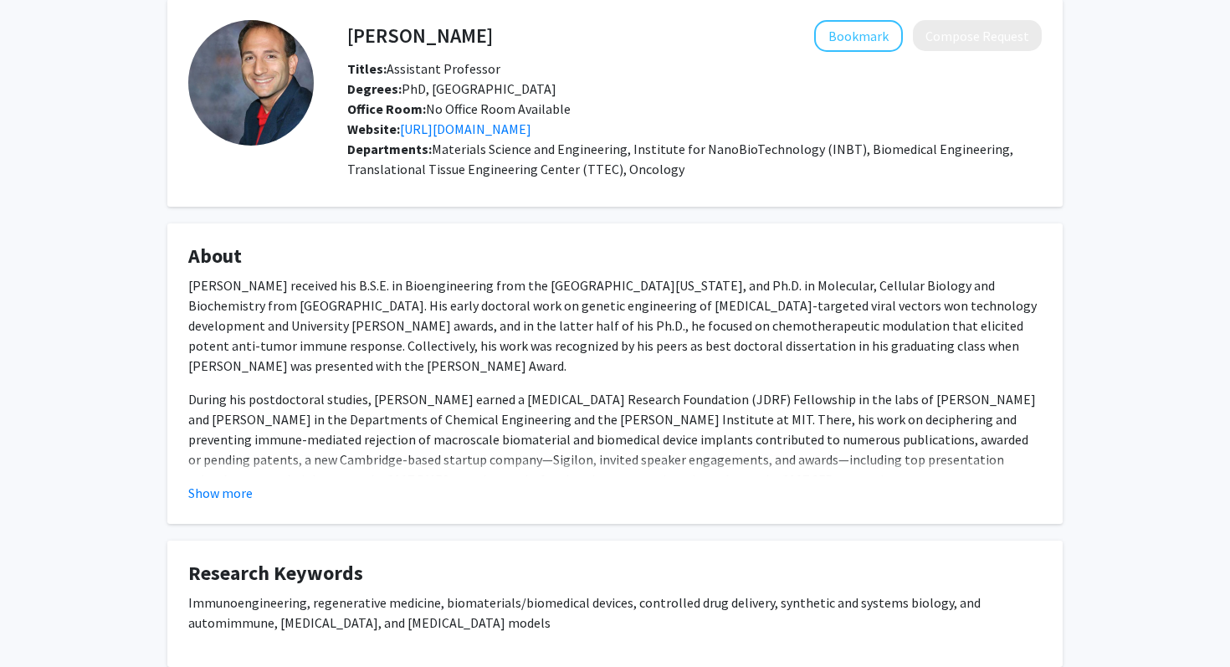
scroll to position [414, 0]
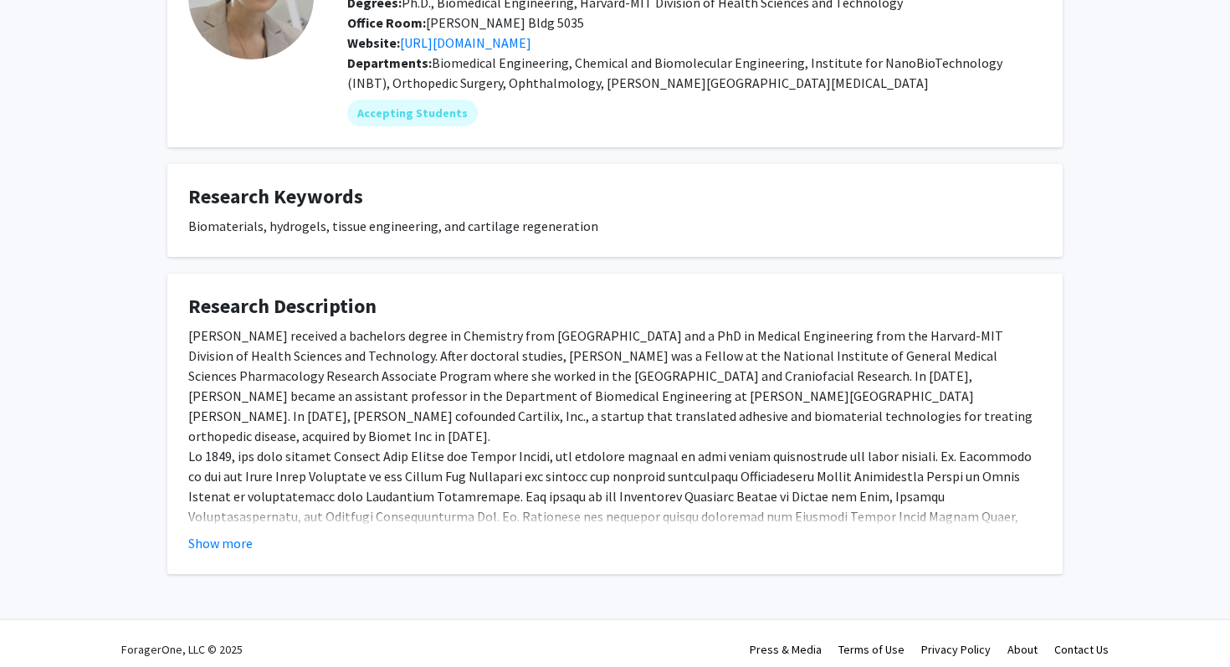
scroll to position [171, 0]
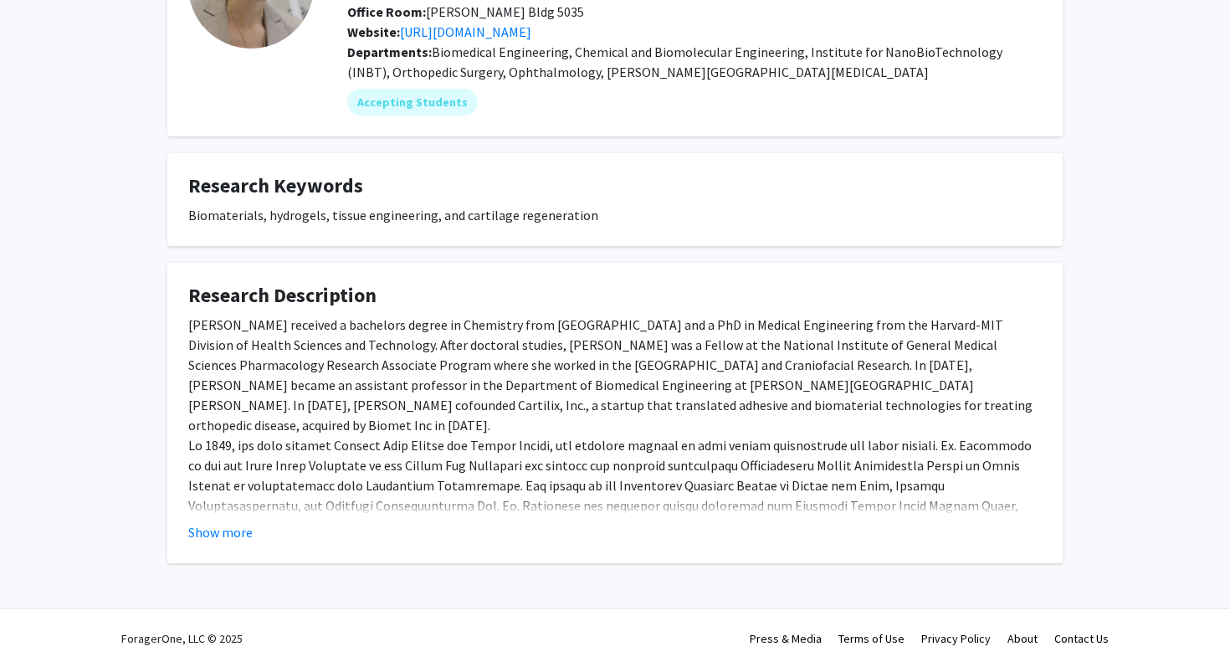
click at [226, 541] on fg-card "Research Description Dr. Elisseeff received a bachelors degree in Chemistry fro…" at bounding box center [614, 413] width 895 height 300
click at [226, 538] on button "Show more" at bounding box center [220, 532] width 64 height 20
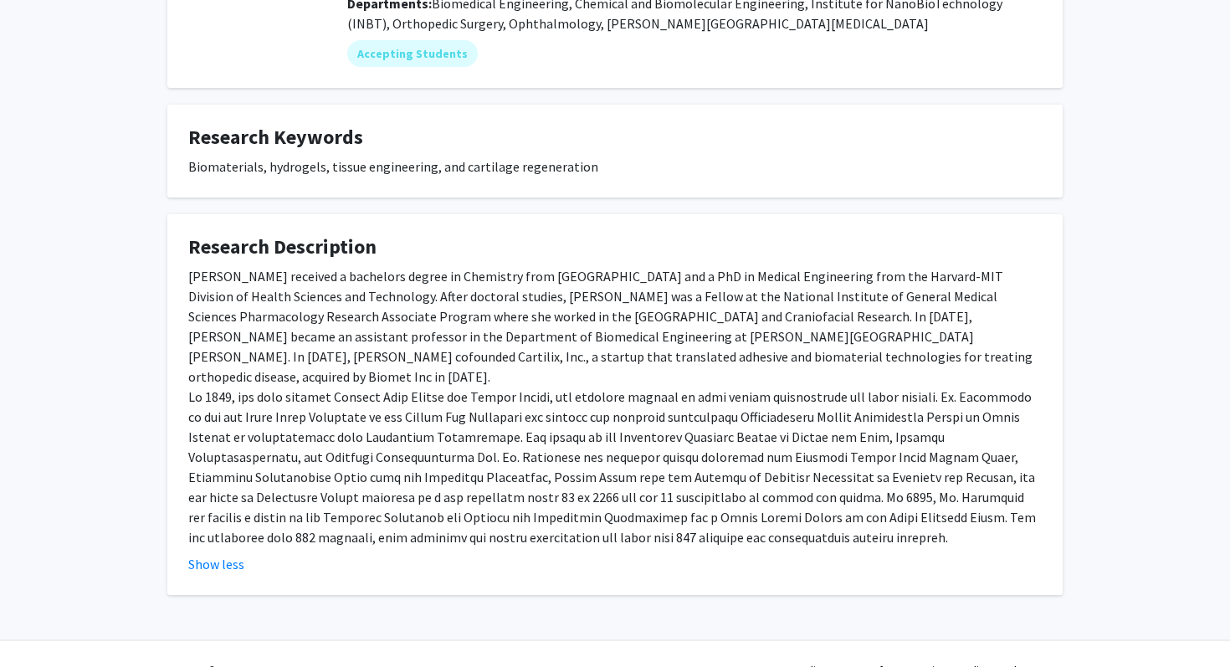
scroll to position [231, 0]
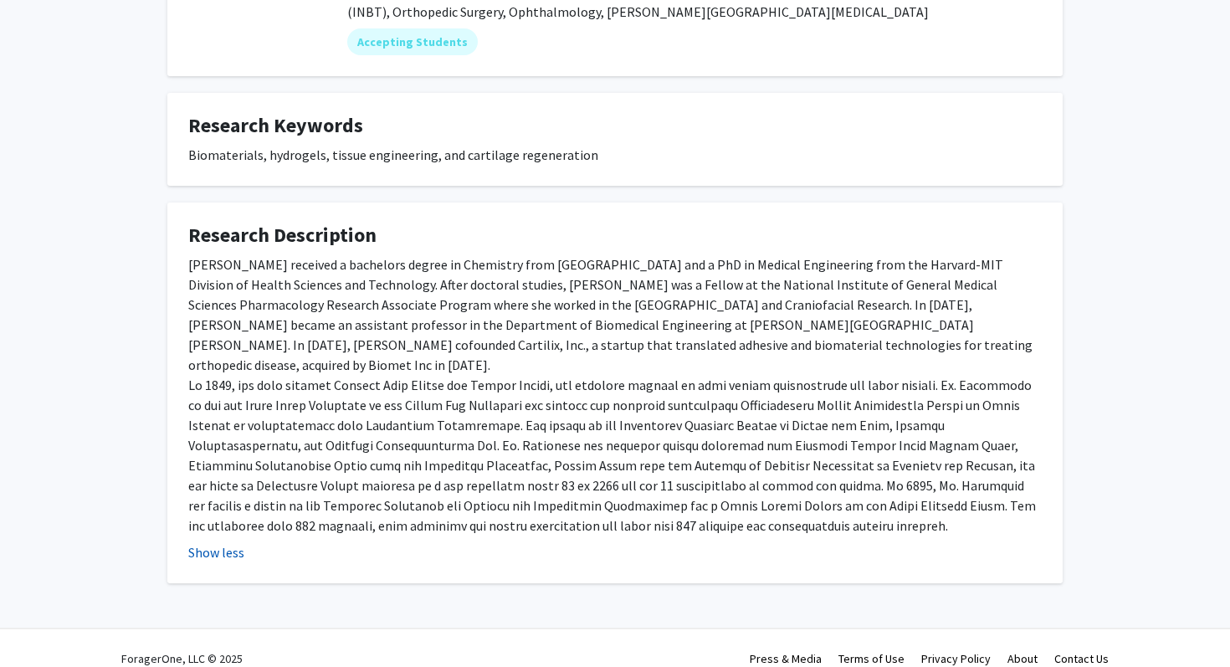
click at [206, 542] on button "Show less" at bounding box center [216, 552] width 56 height 20
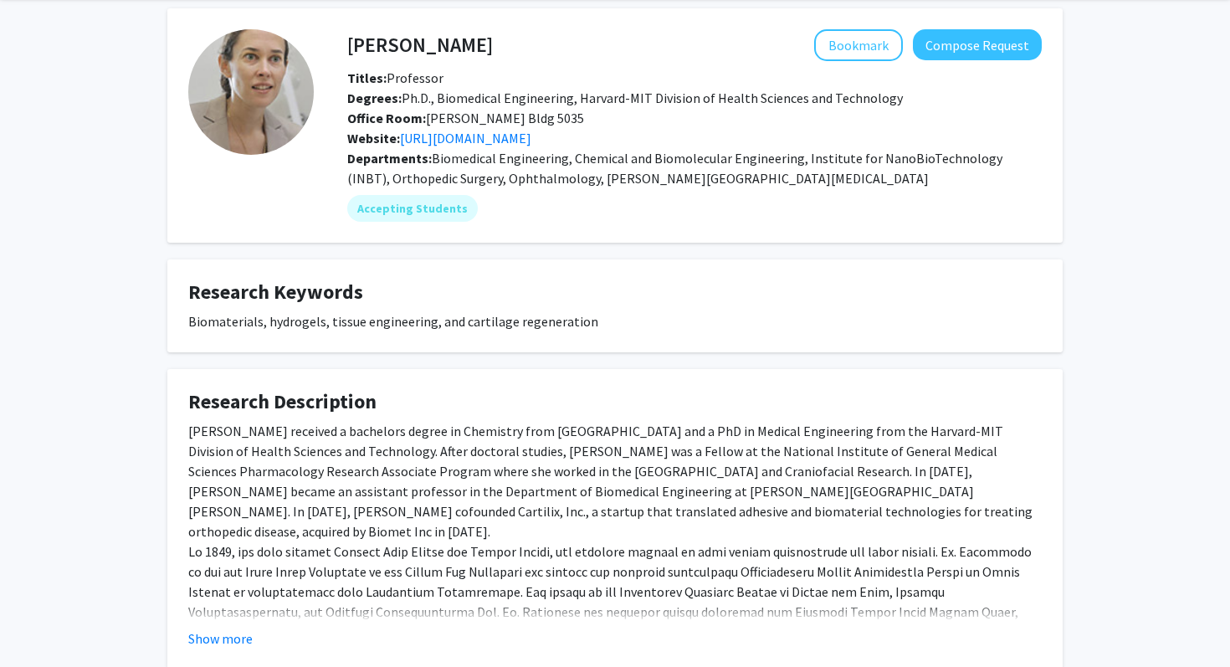
scroll to position [0, 0]
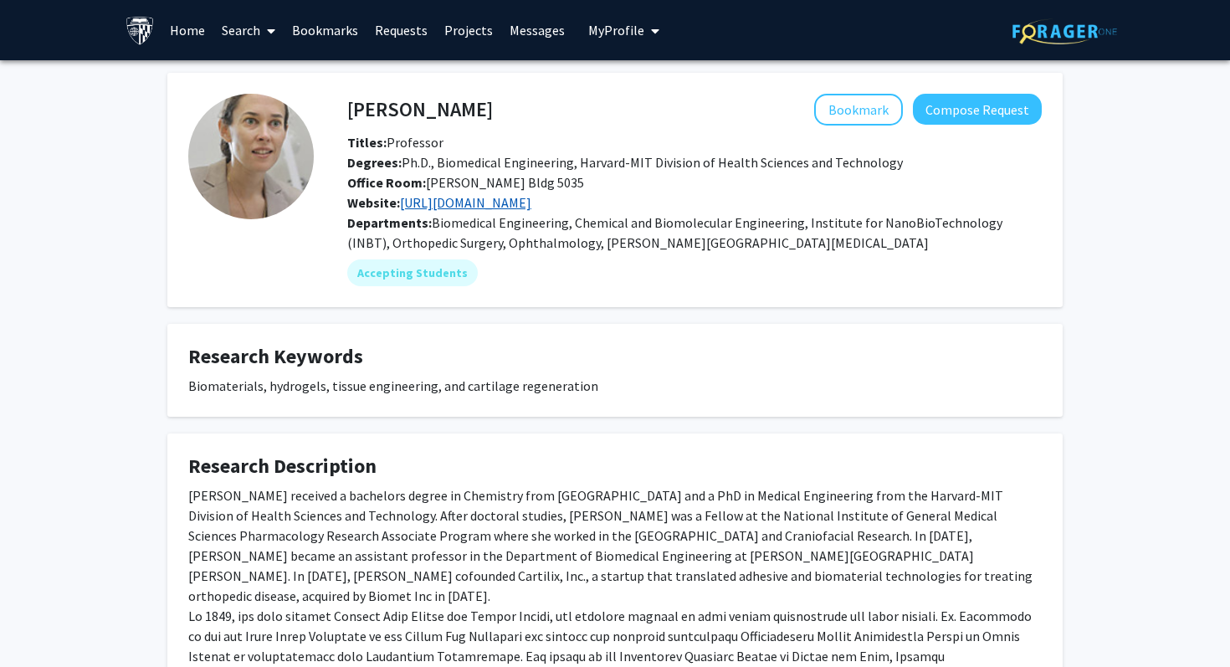
click at [531, 197] on link "http://web1.johnshopkins.edu/JLAB/" at bounding box center [465, 202] width 131 height 17
